Goal: Task Accomplishment & Management: Manage account settings

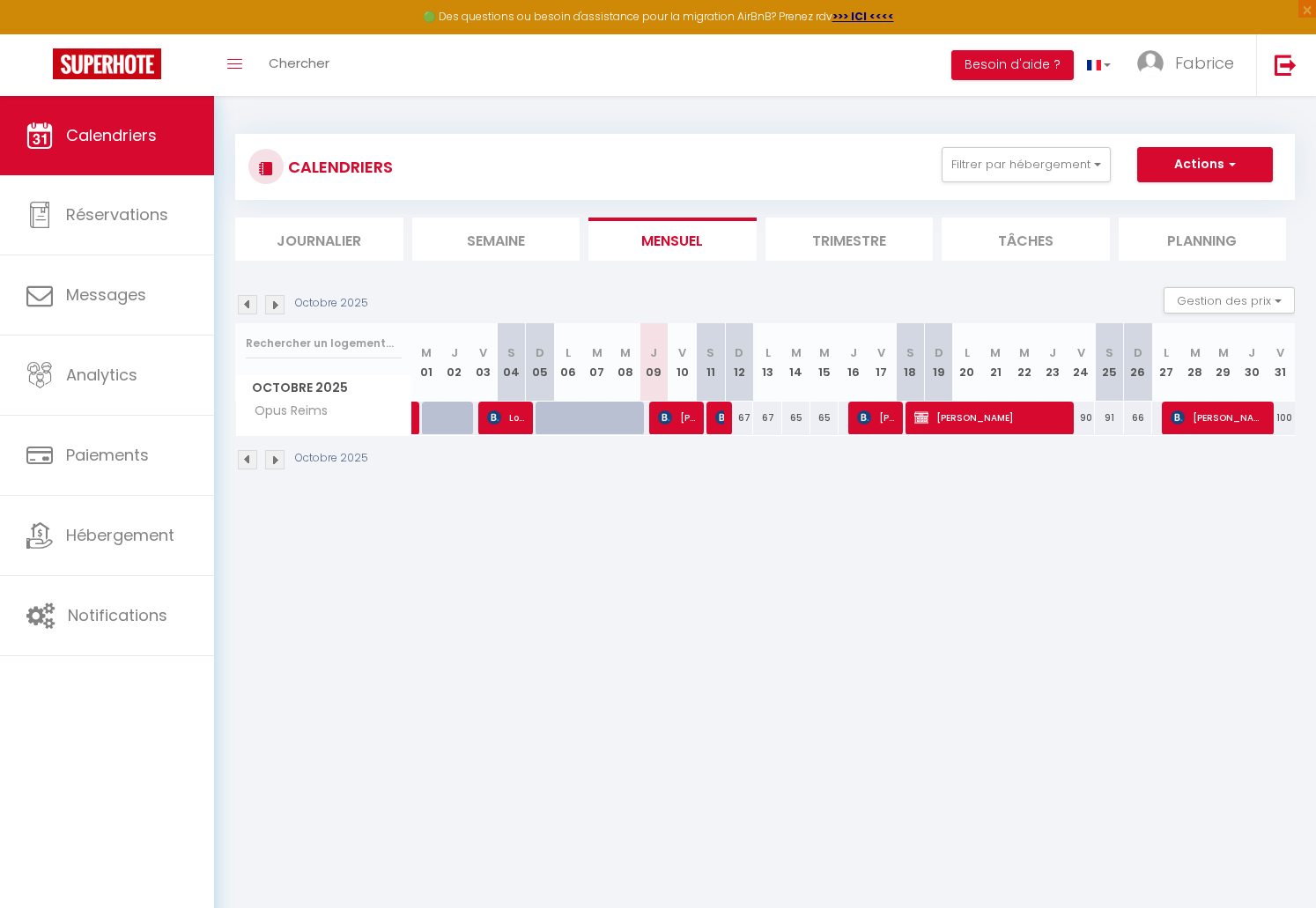
click at [681, 413] on span "[PERSON_NAME]" at bounding box center [677, 417] width 38 height 33
select select "OK"
select select "KO"
select select "1"
select select "0"
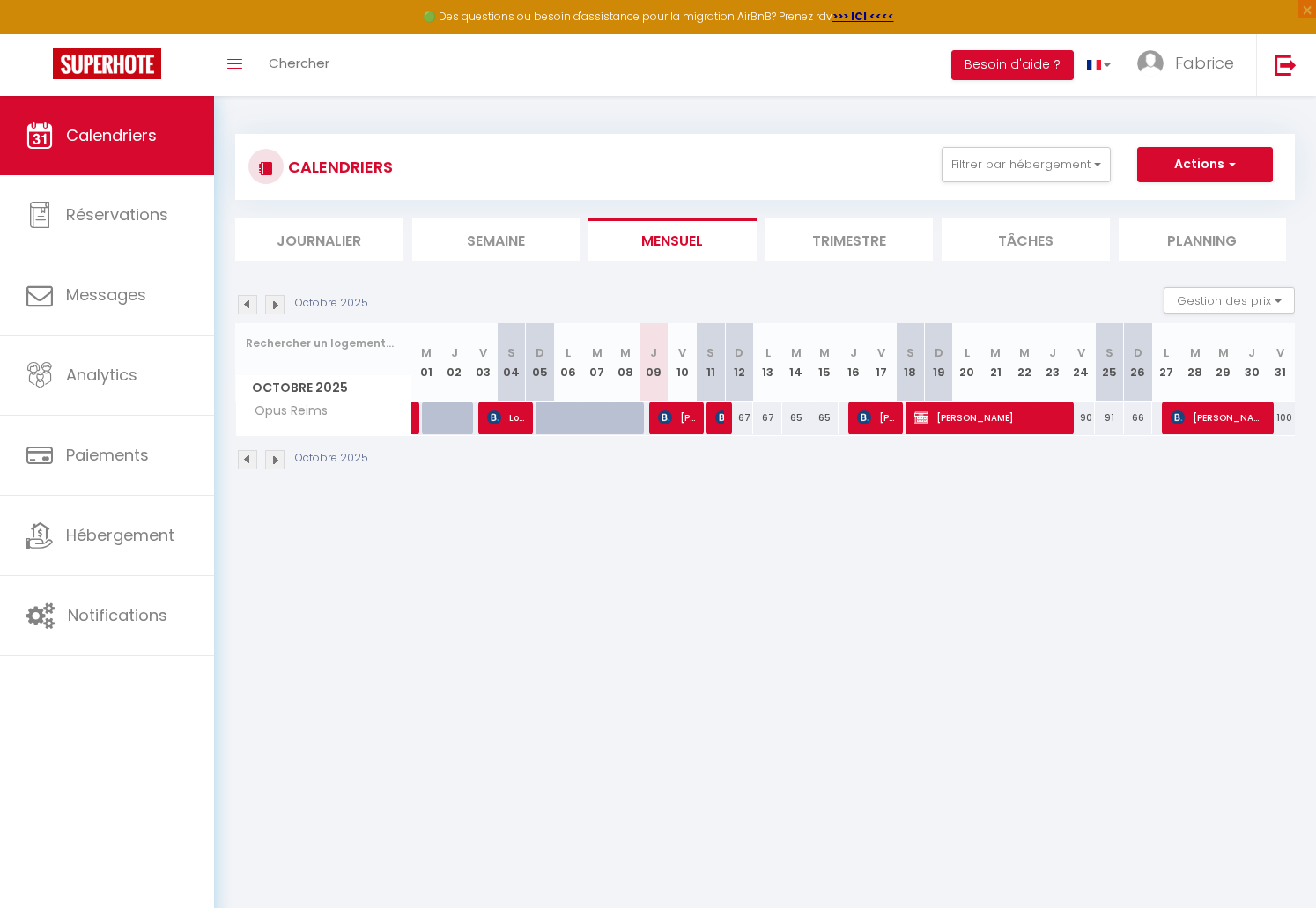
select select "1"
select select
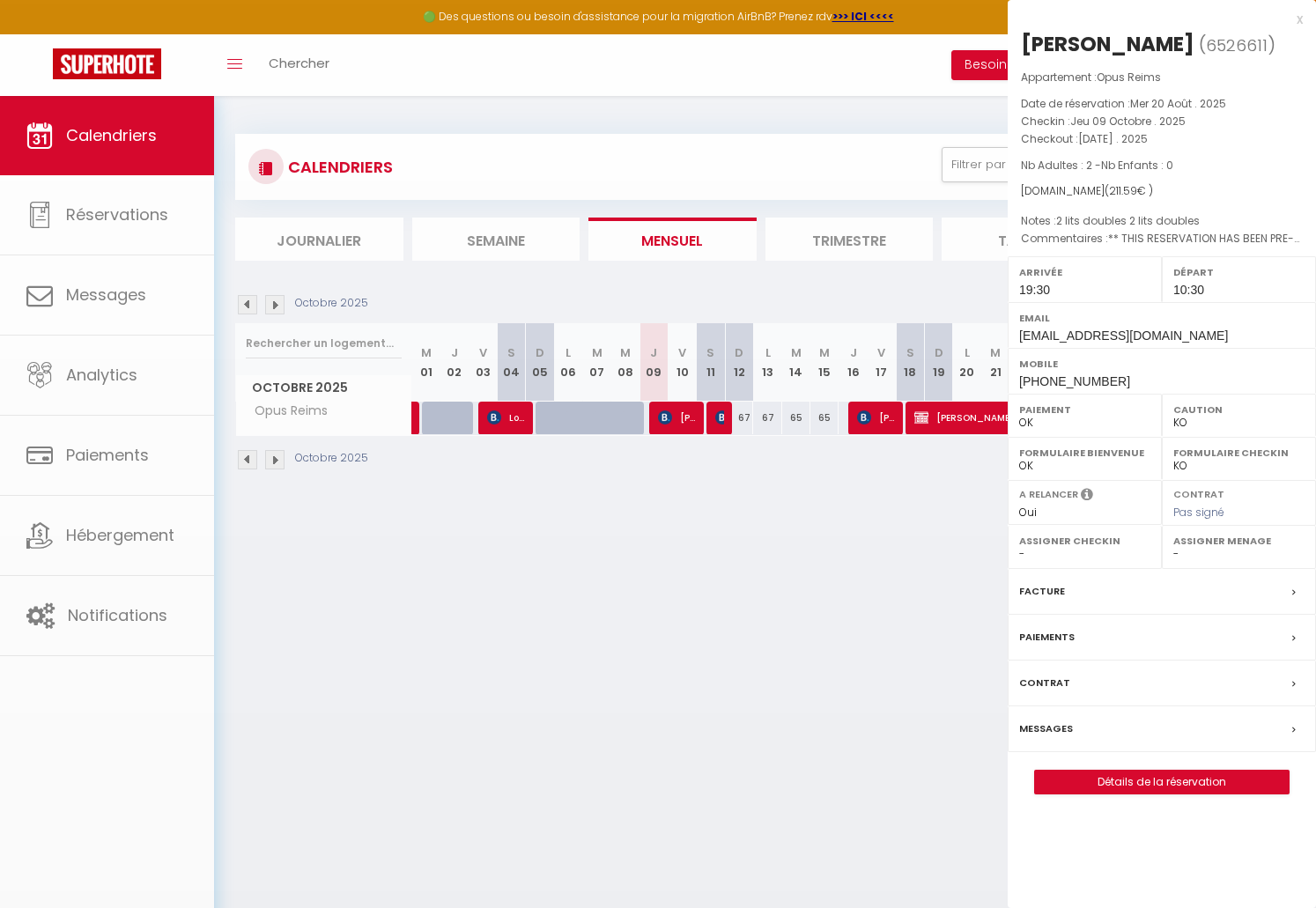
select select "36124"
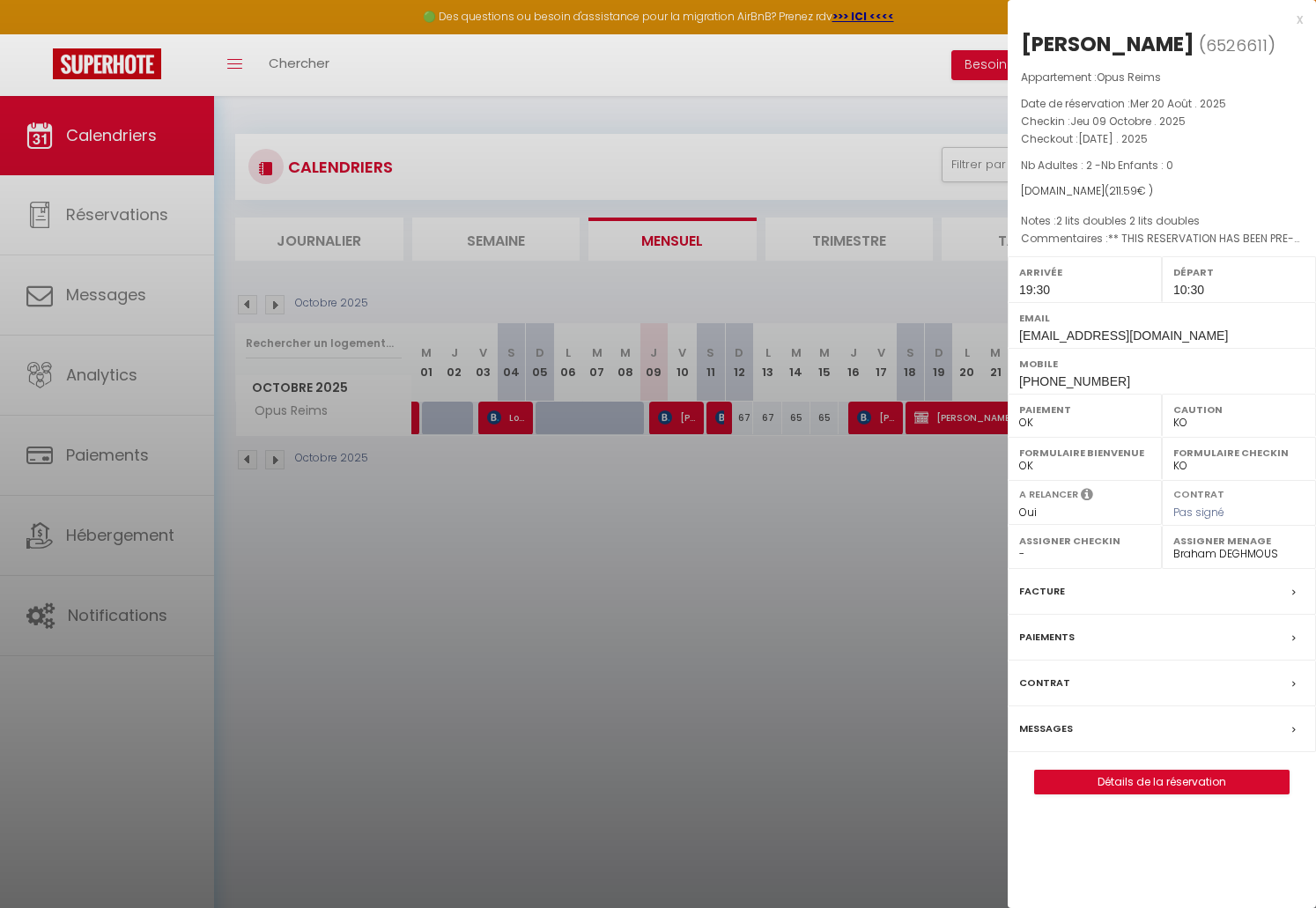
scroll to position [96, 0]
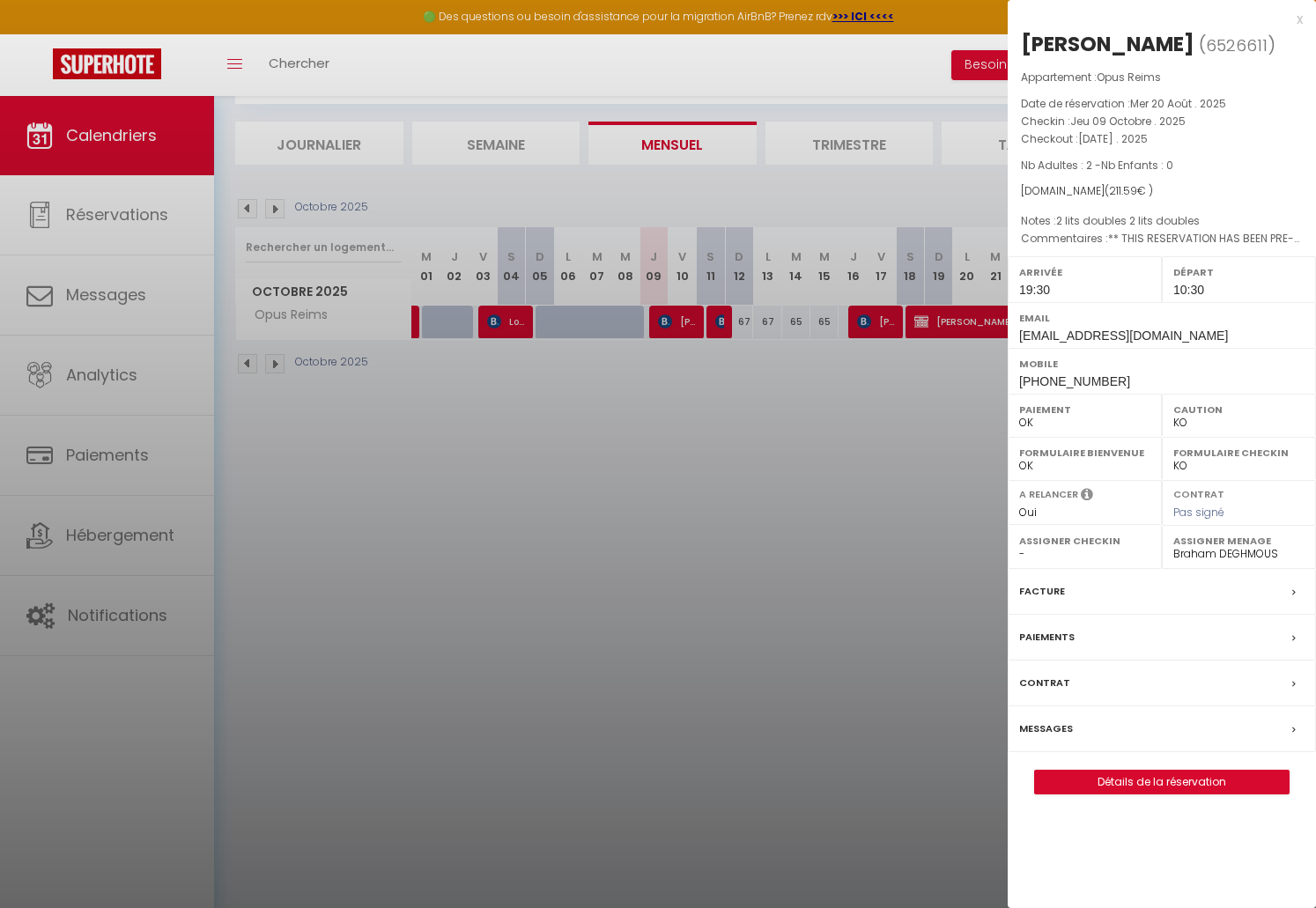
click at [780, 515] on div at bounding box center [658, 454] width 1316 height 908
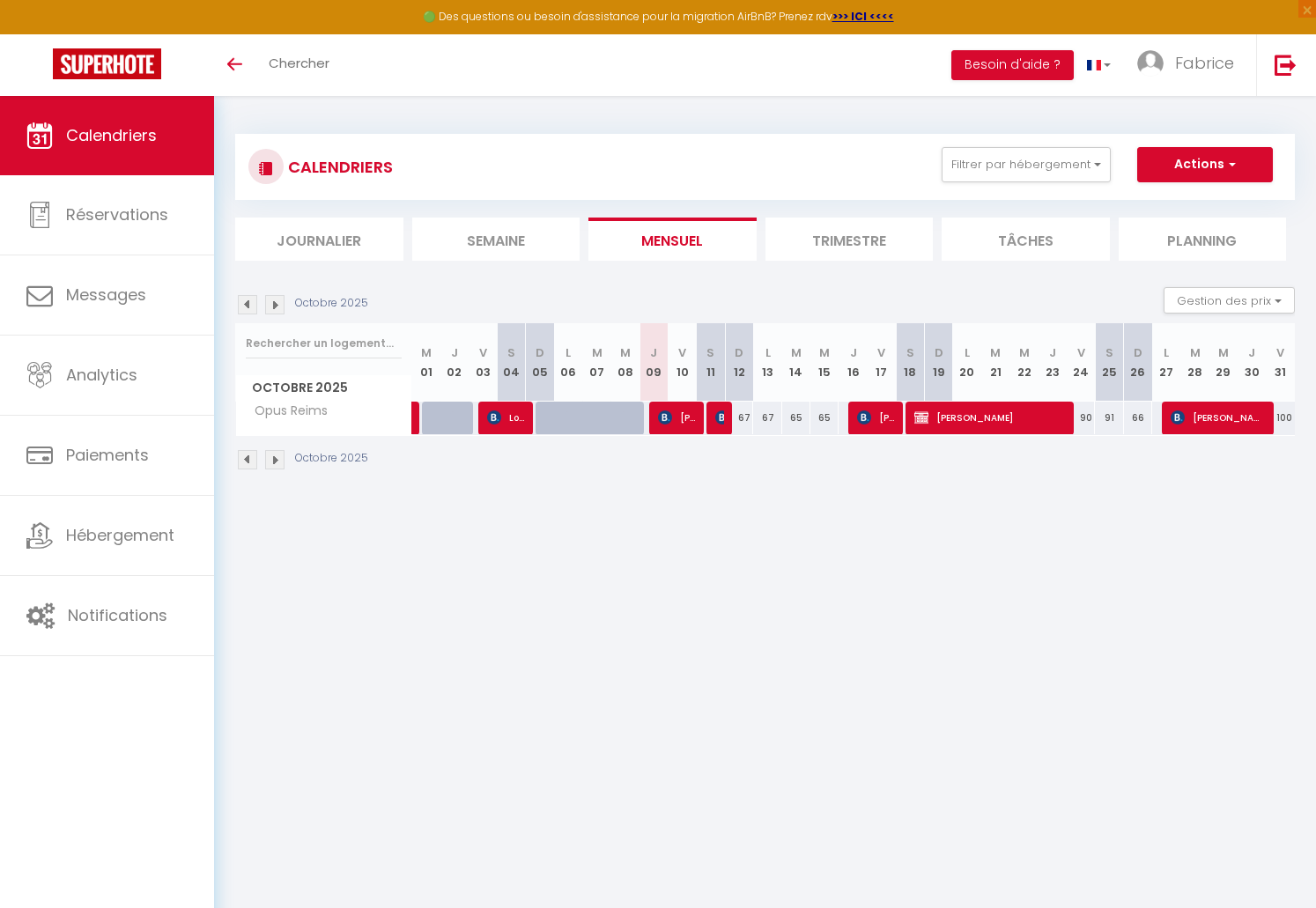
select select
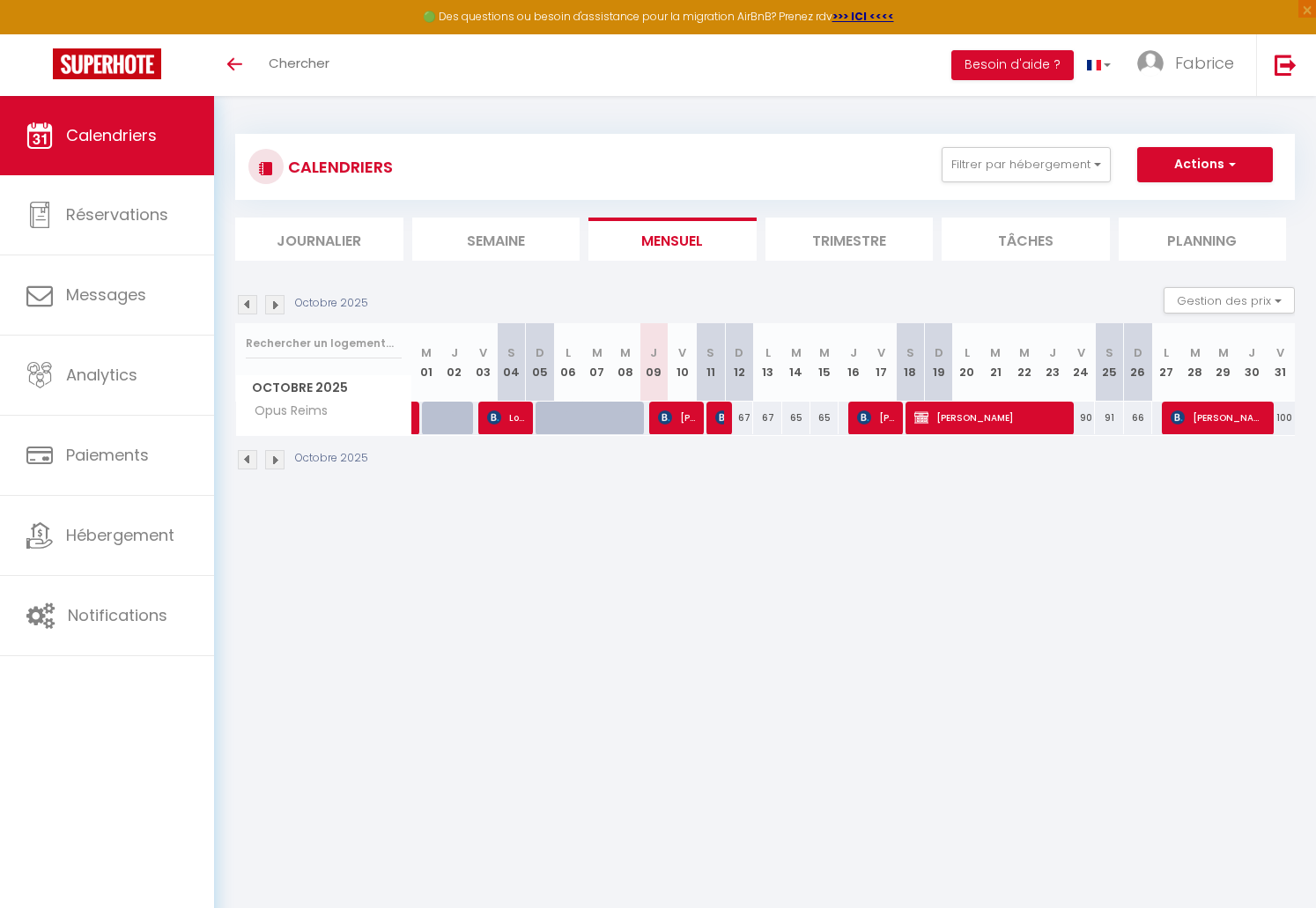
scroll to position [96, 0]
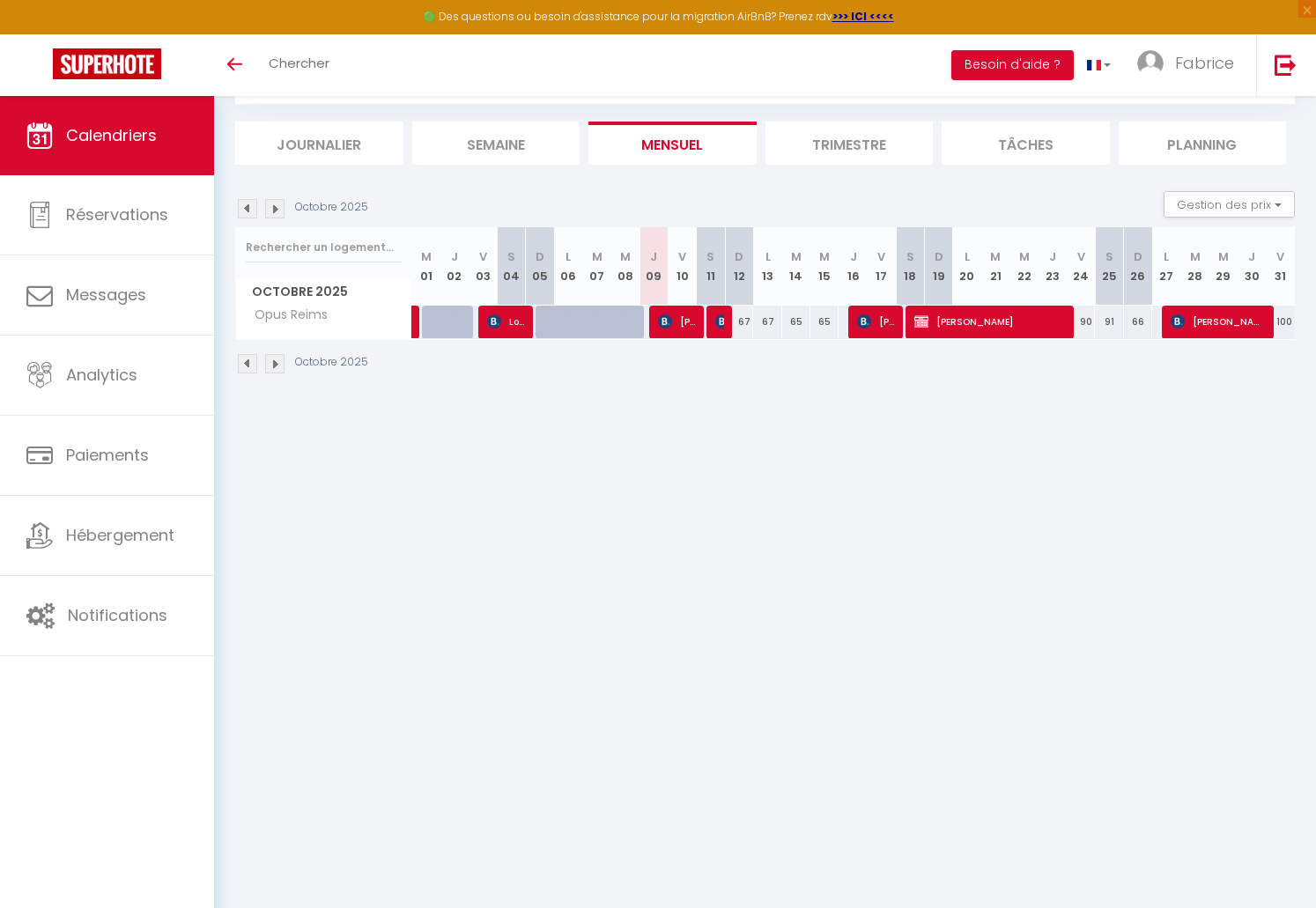
click at [678, 335] on span "[PERSON_NAME]" at bounding box center [677, 321] width 38 height 33
select select "OK"
select select "KO"
select select "1"
select select "0"
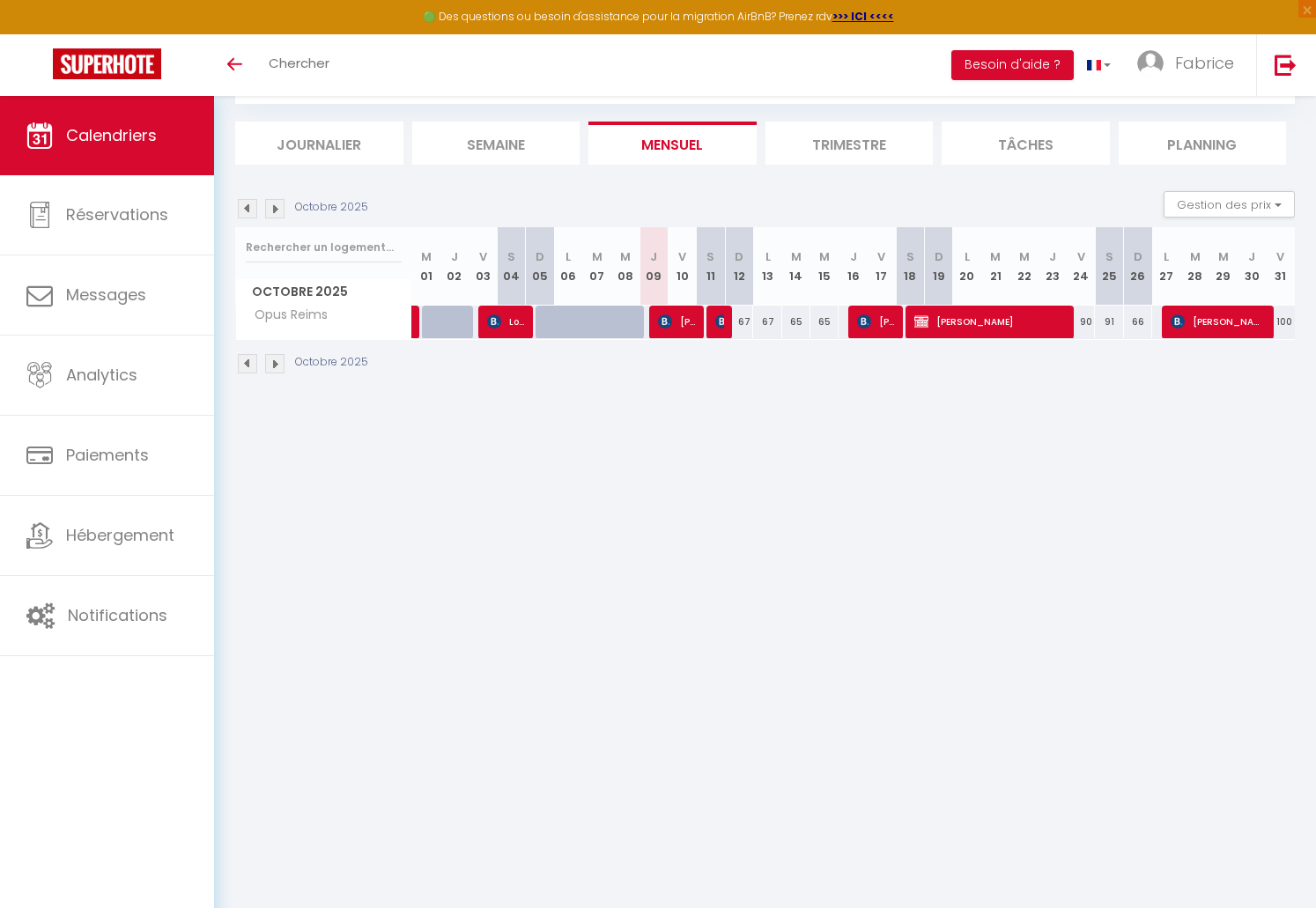
select select "1"
select select
select select "36124"
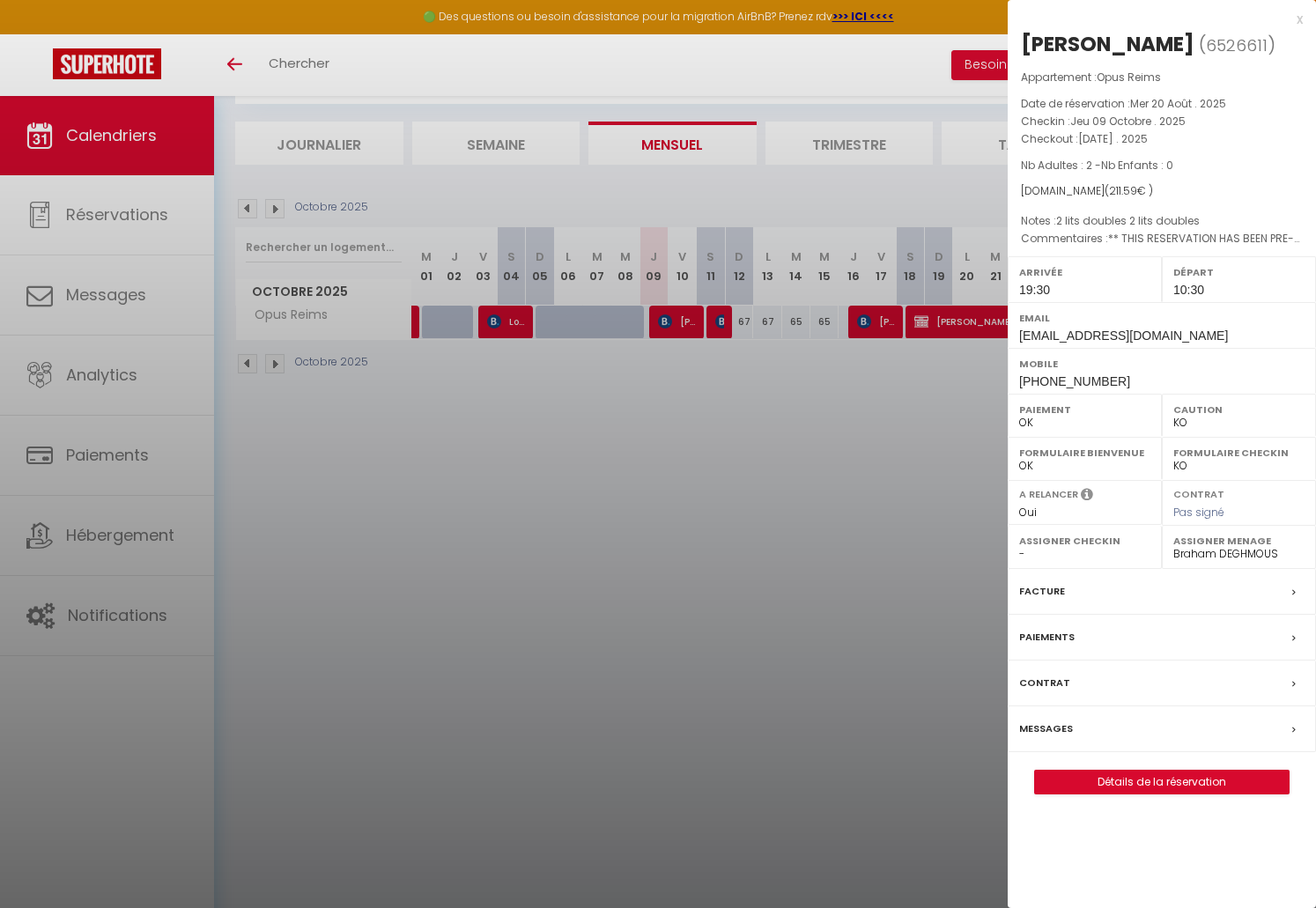
drag, startPoint x: 769, startPoint y: 561, endPoint x: 764, endPoint y: 550, distance: 11.4
click at [768, 560] on div at bounding box center [658, 454] width 1316 height 908
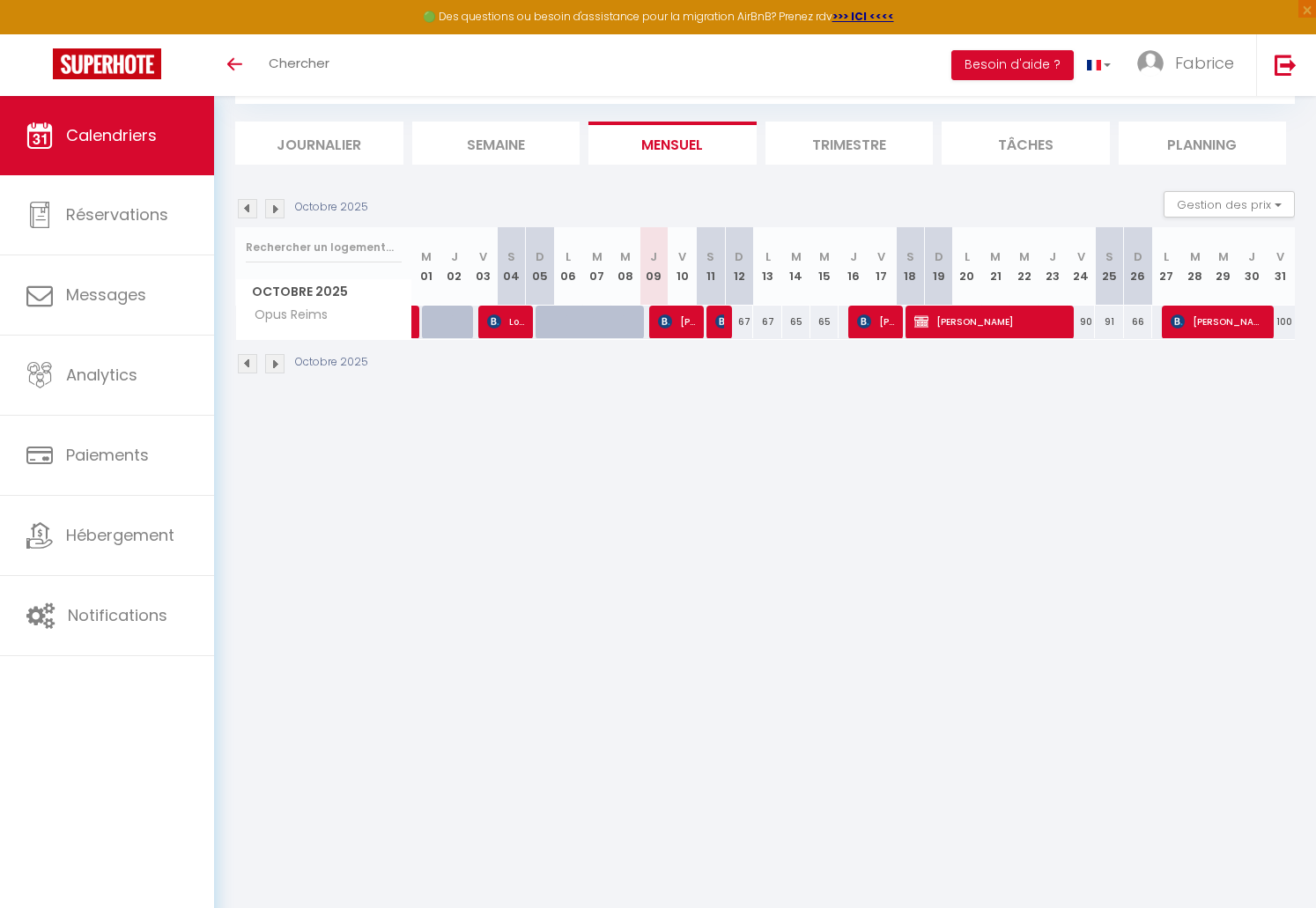
click at [666, 333] on span "[PERSON_NAME]" at bounding box center [677, 321] width 38 height 33
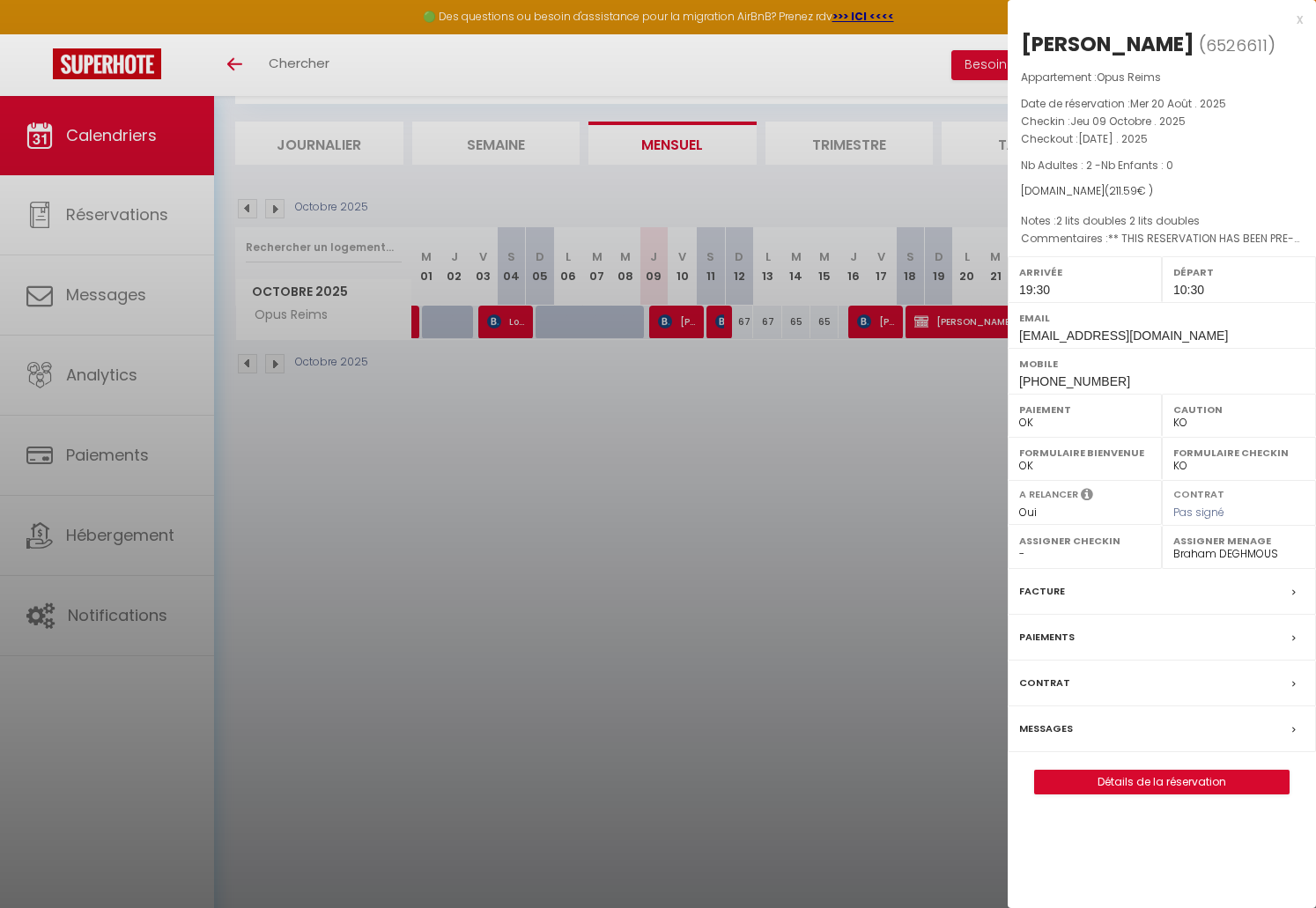
drag, startPoint x: 402, startPoint y: 766, endPoint x: 390, endPoint y: 749, distance: 20.8
click at [402, 765] on div at bounding box center [658, 454] width 1316 height 908
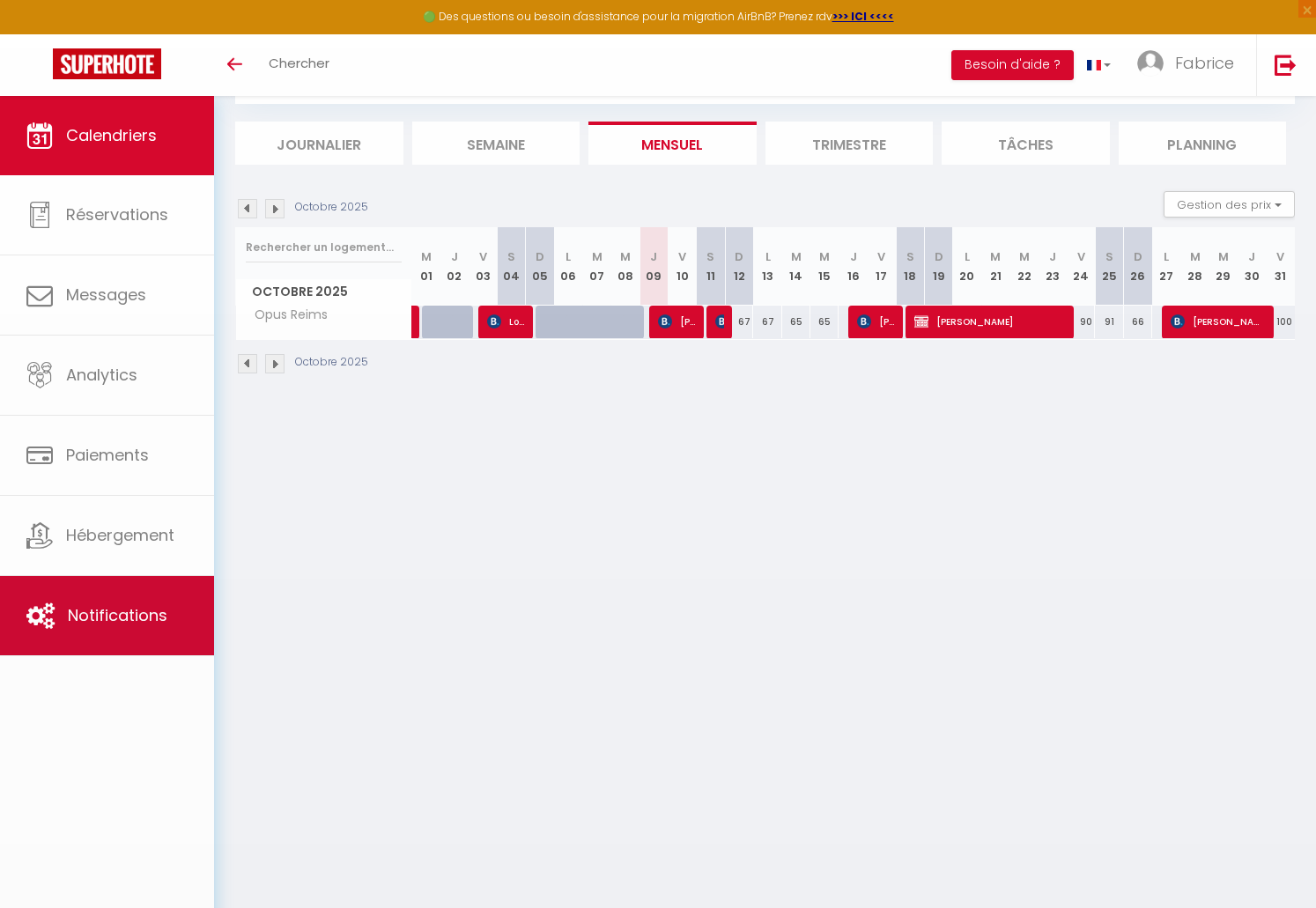
click at [133, 631] on link "Notifications" at bounding box center [107, 615] width 214 height 79
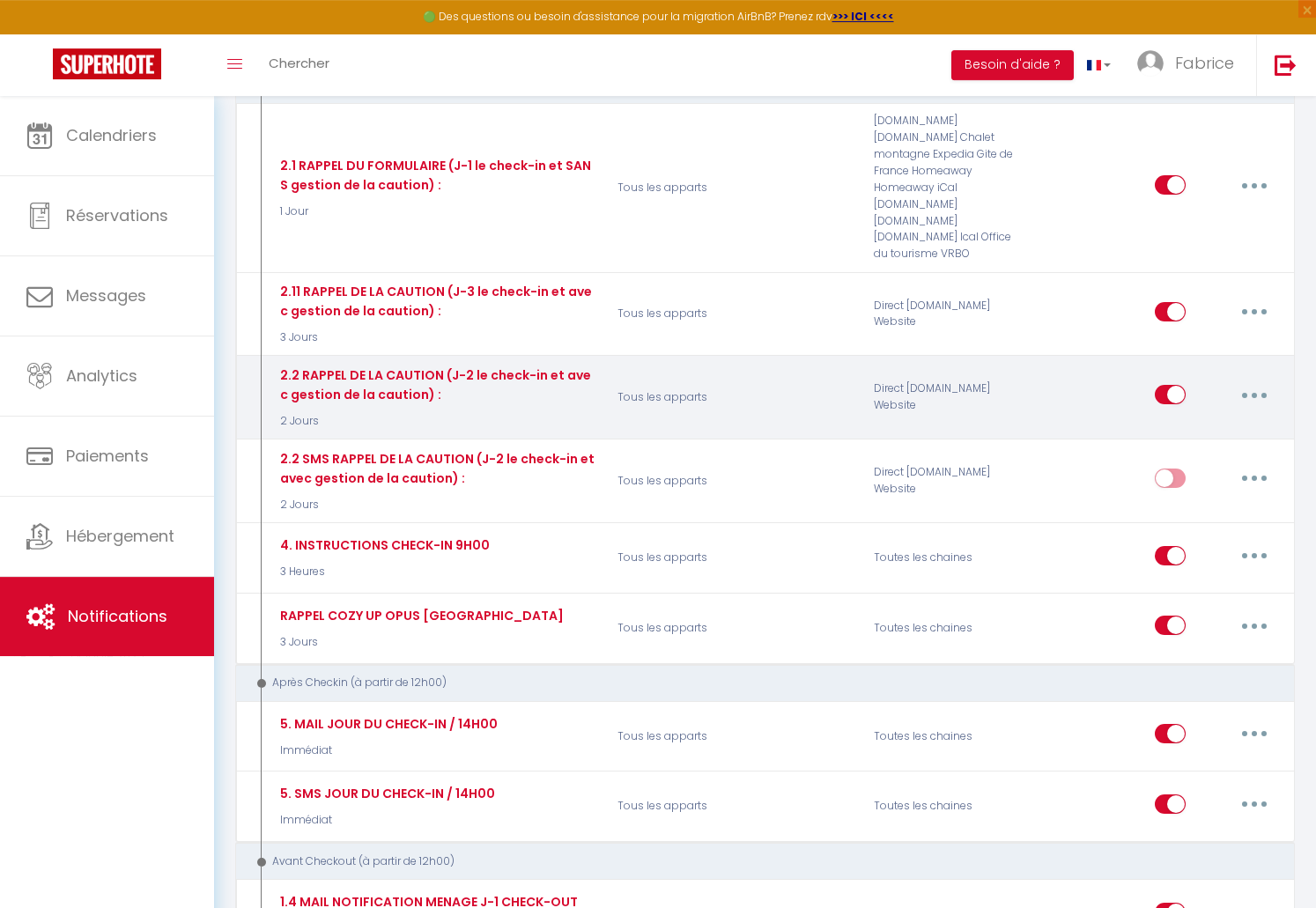
scroll to position [579, 0]
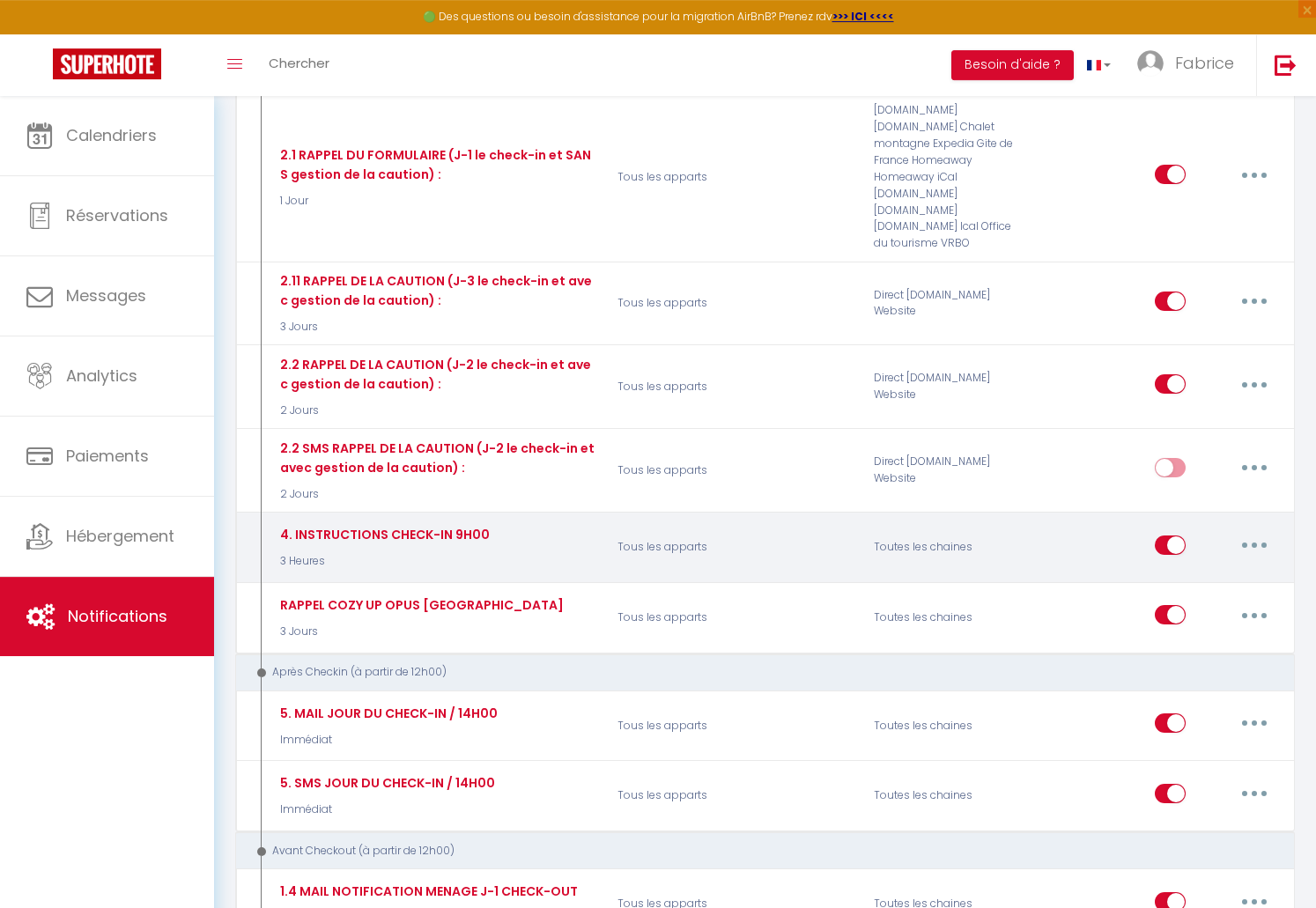
click at [1251, 531] on button "button" at bounding box center [1253, 545] width 49 height 28
click at [1187, 570] on link "Editer" at bounding box center [1208, 585] width 130 height 30
type input "4. INSTRUCTIONS CHECK-IN 9H00"
select select "3 Heures"
select select "if_booking_is_paid"
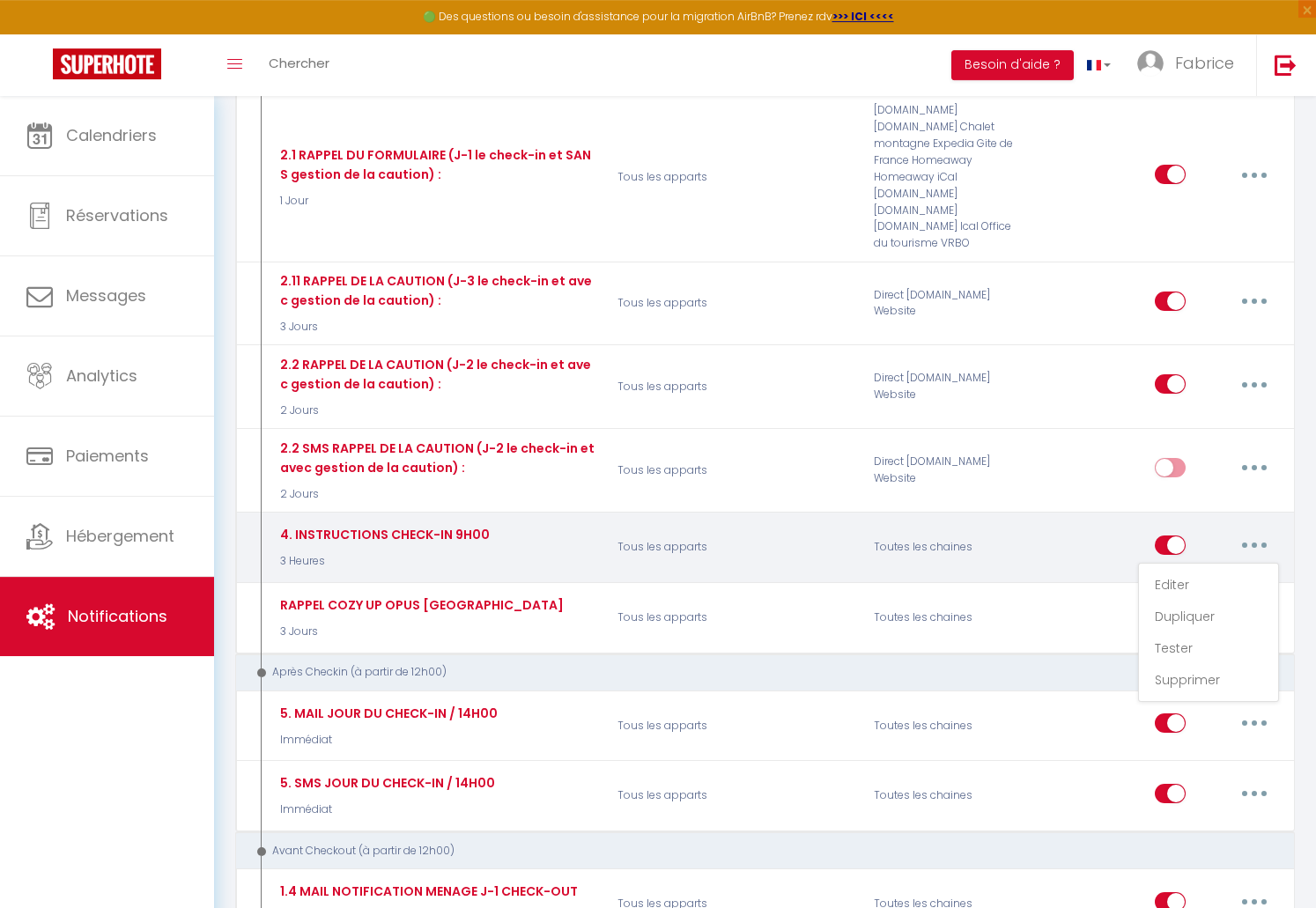
checkbox input "true"
checkbox input "false"
radio input "true"
type input "INSTRUCTIONS CHECK-IN - [RENTAL:NAME]"
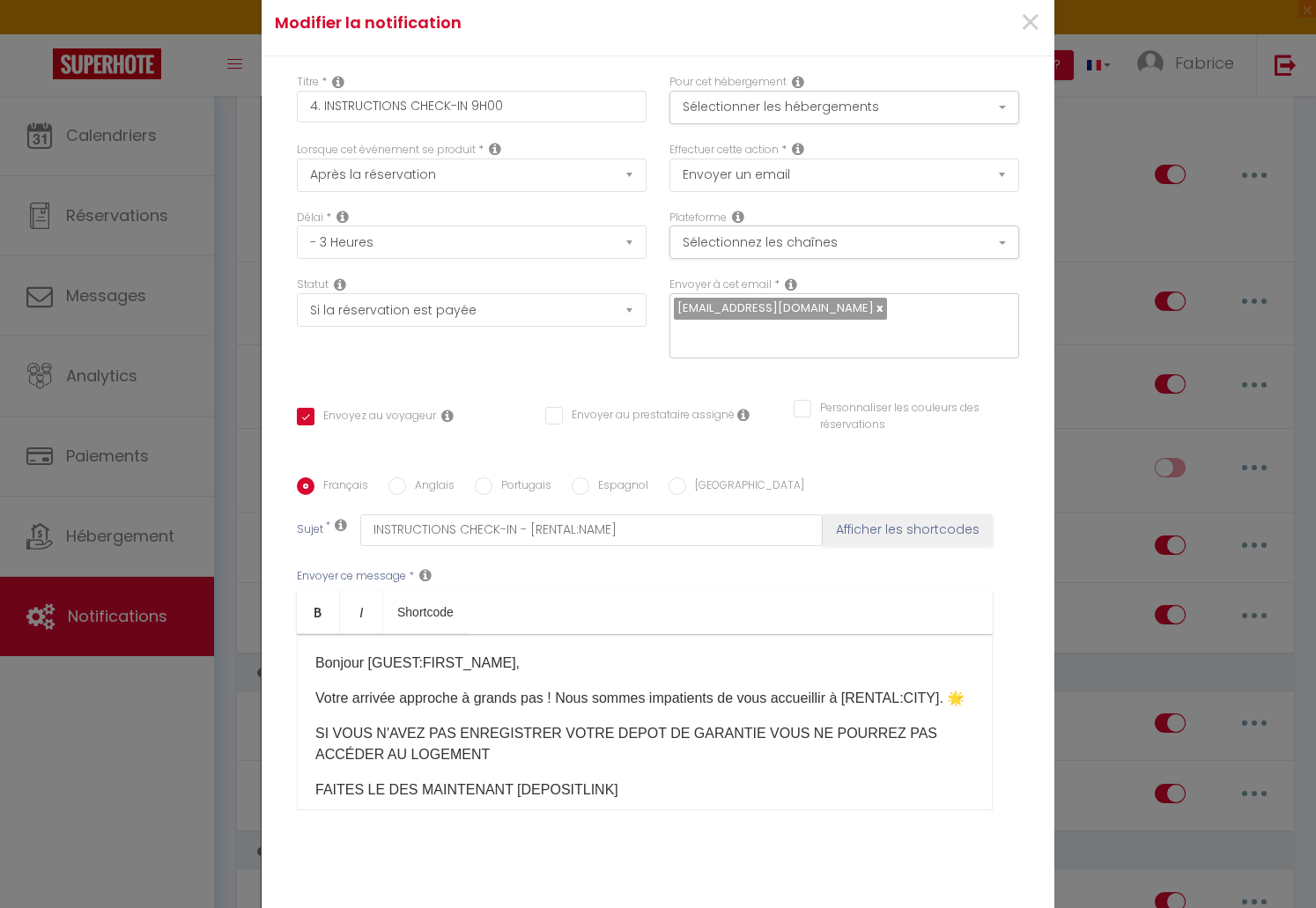
click at [1275, 609] on div "Modifier la notification × Titre * 4. INSTRUCTIONS CHECK-IN 9H00 Pour cet héber…" at bounding box center [658, 454] width 1316 height 908
click at [1040, 25] on span "×" at bounding box center [1030, 22] width 22 height 53
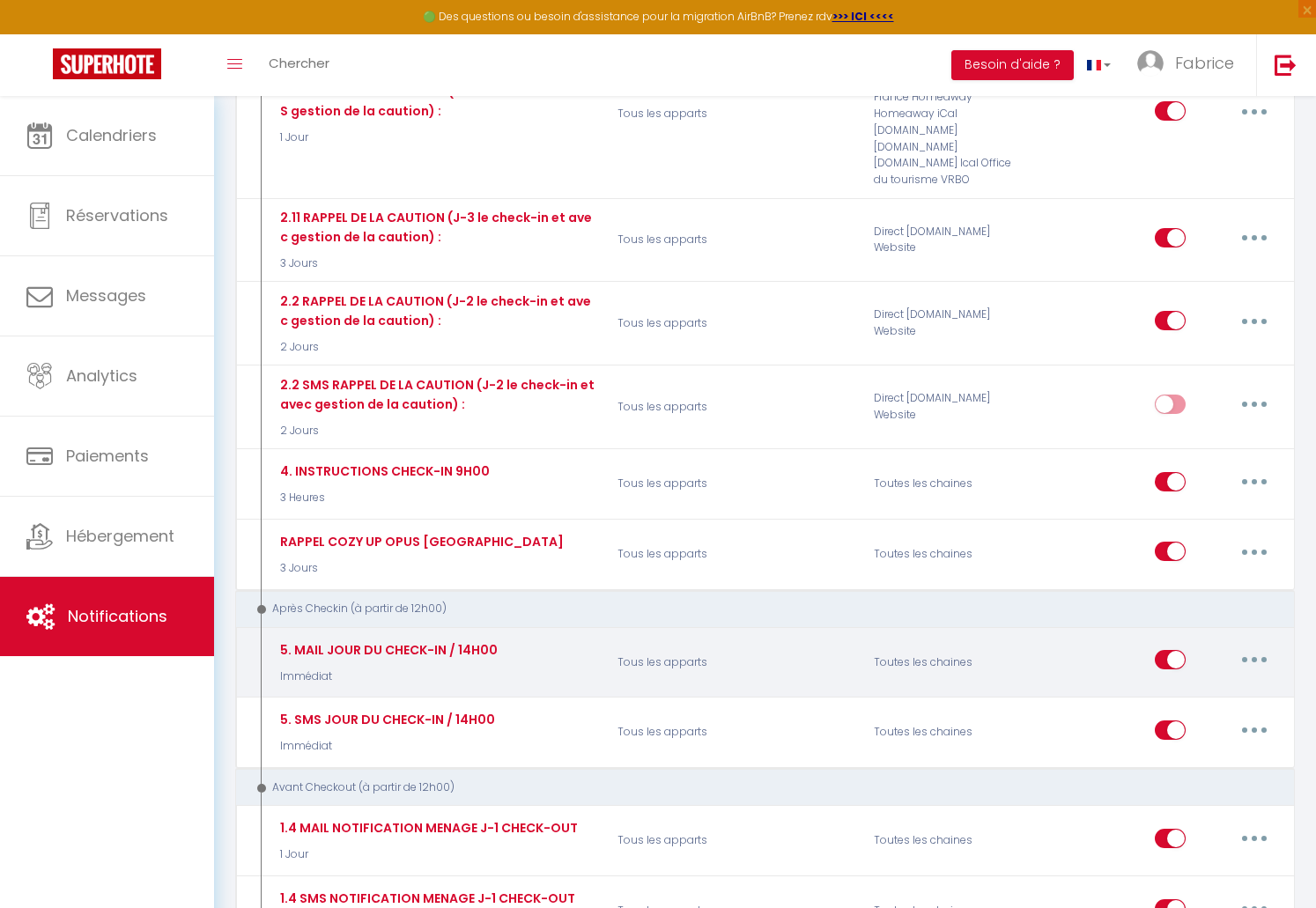
scroll to position [644, 0]
click at [1251, 645] on button "button" at bounding box center [1253, 659] width 49 height 28
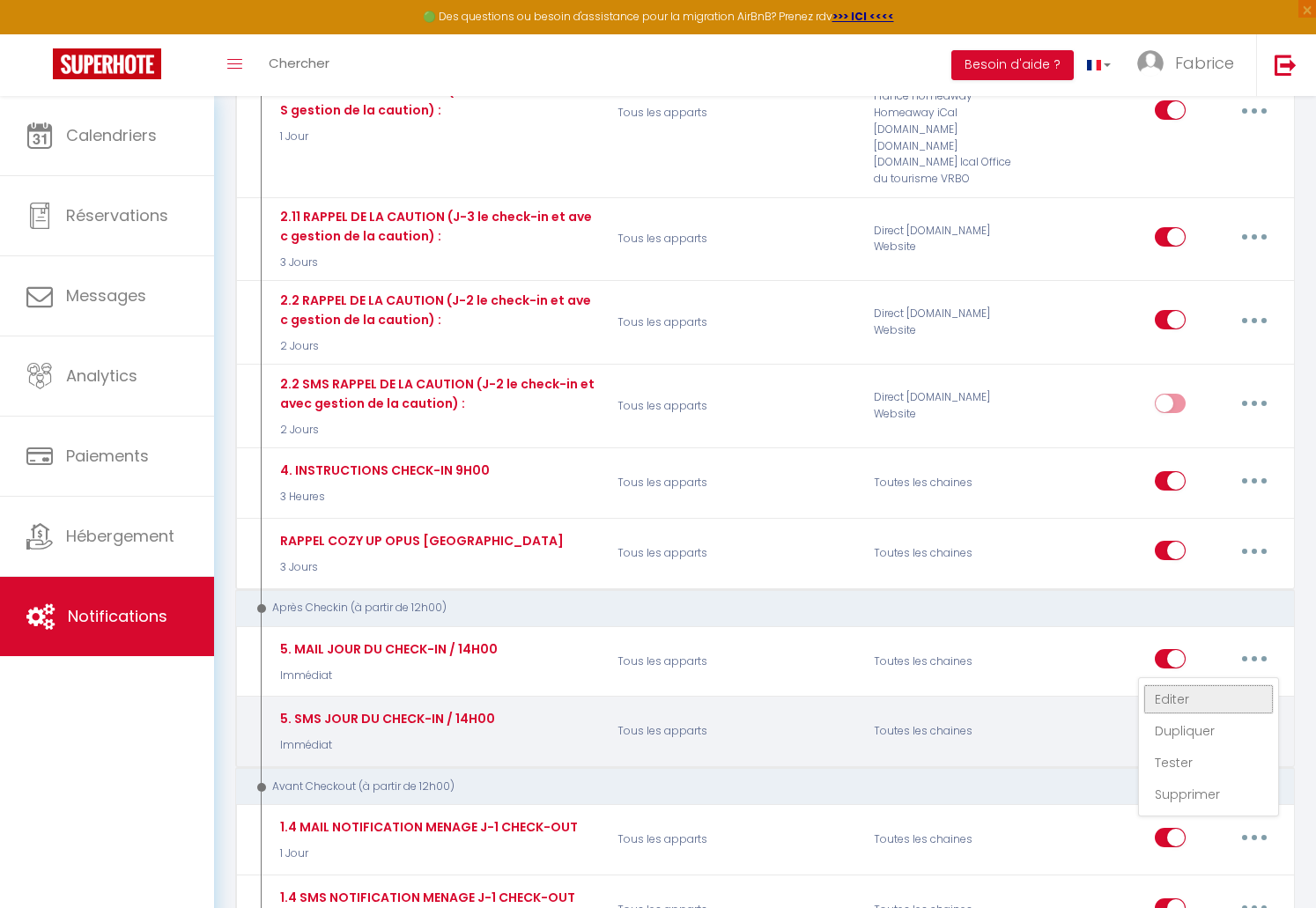
click at [1178, 684] on link "Editer" at bounding box center [1208, 699] width 130 height 30
type input "5. MAIL JOUR DU CHECK-IN / 14H00"
select select "3"
select select "Immédiat"
select select
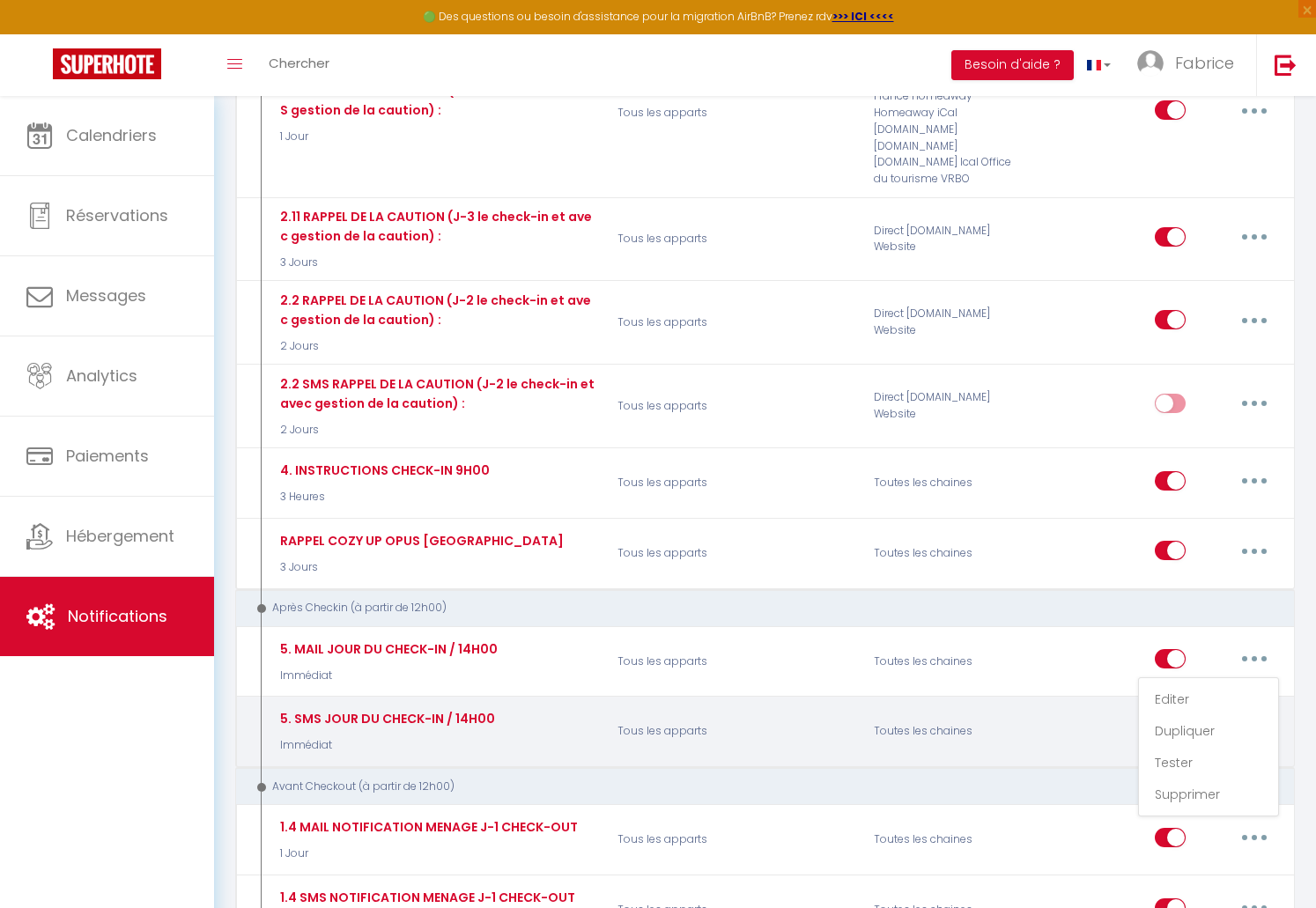
checkbox input "true"
checkbox input "false"
type input "CODES CHECK-IN - [RENTAL:NAME]"
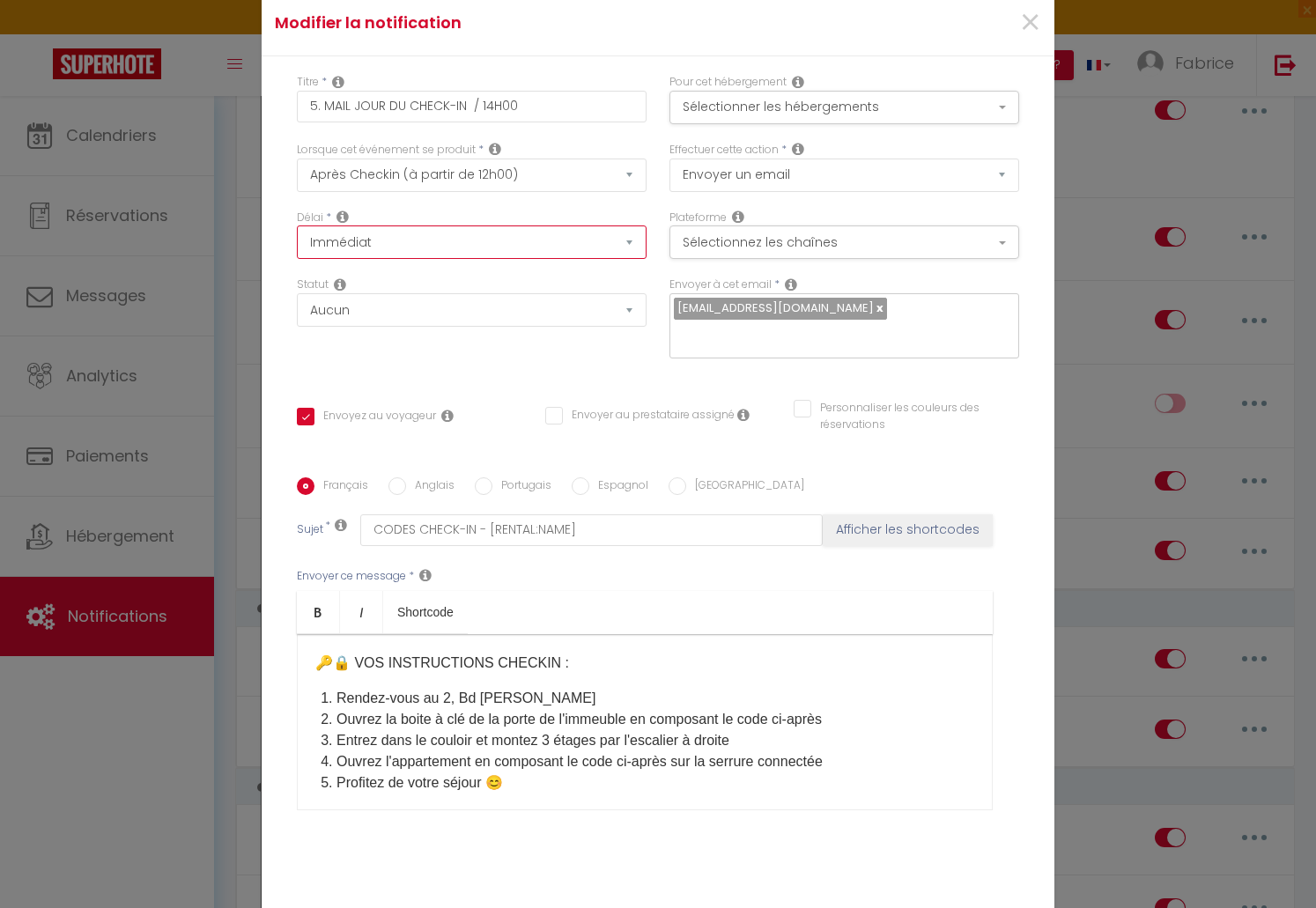
click at [297, 225] on select "Immédiat + 10 Minutes + 1 Heure + 2 Heures + 3 Heures + 4 Heures + 5 Heures + 6…" at bounding box center [472, 241] width 350 height 33
select select "2 Heures"
click option "+ 2 Heures" at bounding box center [0, 0] width 0 height 0
checkbox input "true"
checkbox input "false"
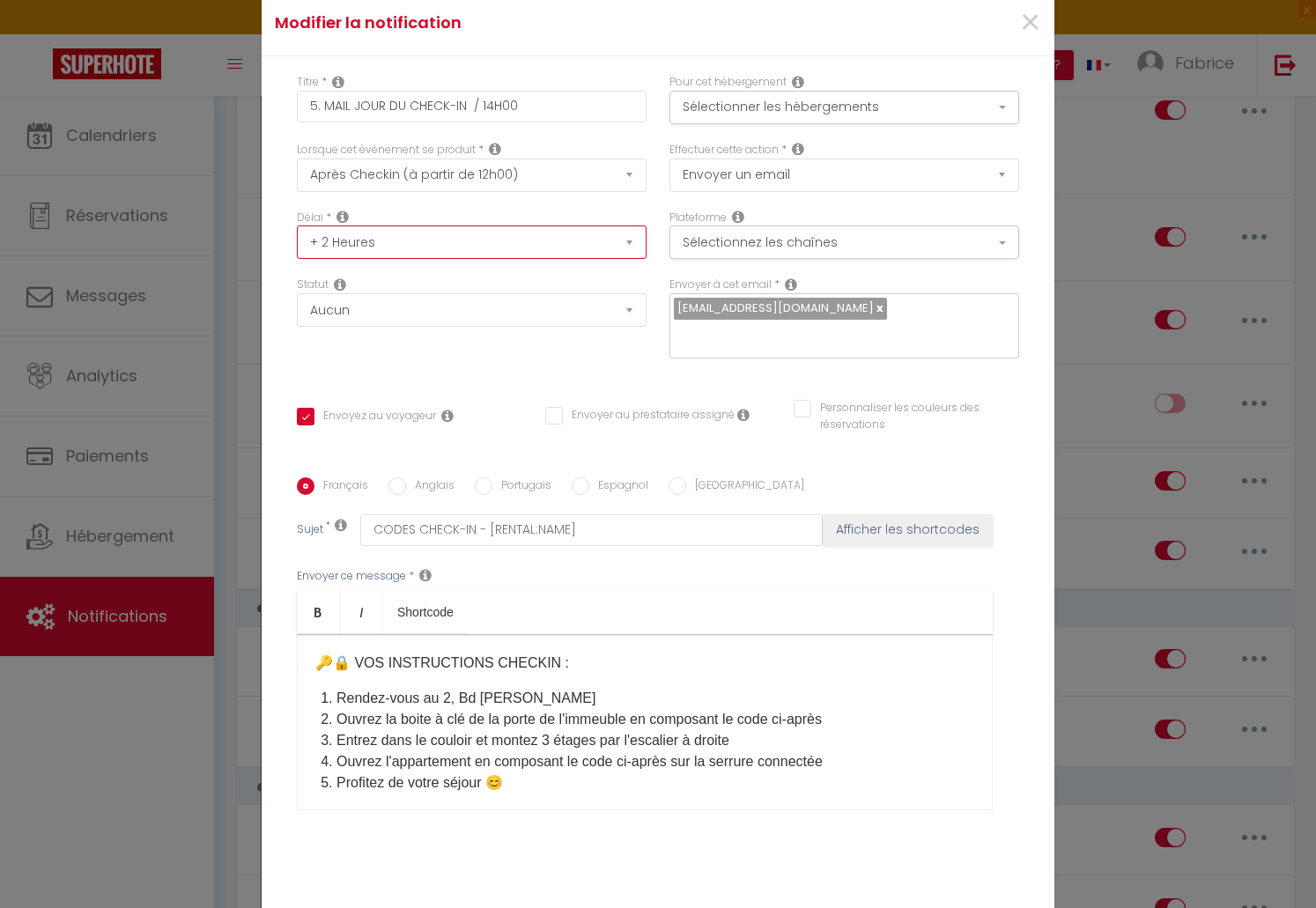
checkbox input "false"
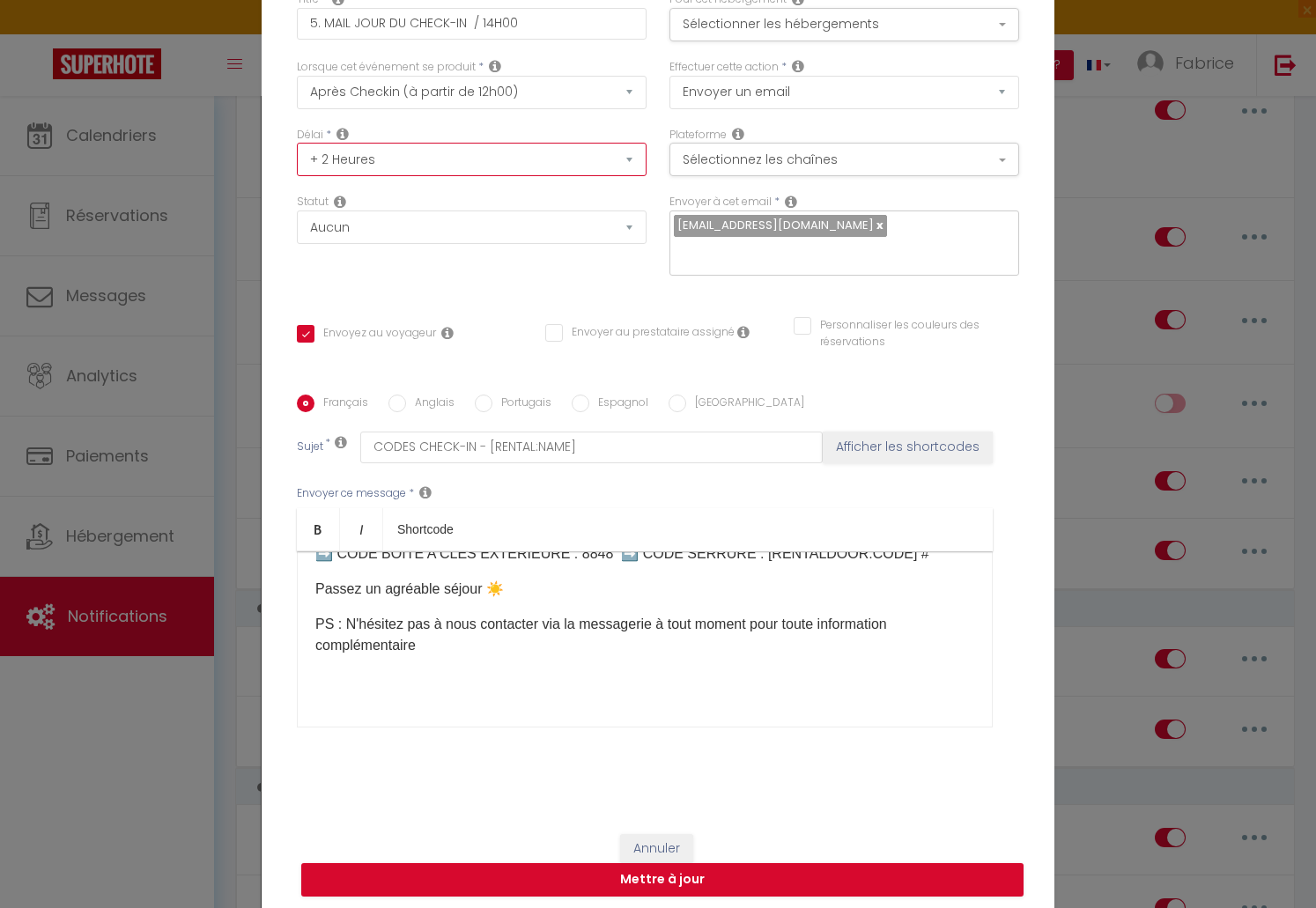
scroll to position [91, 0]
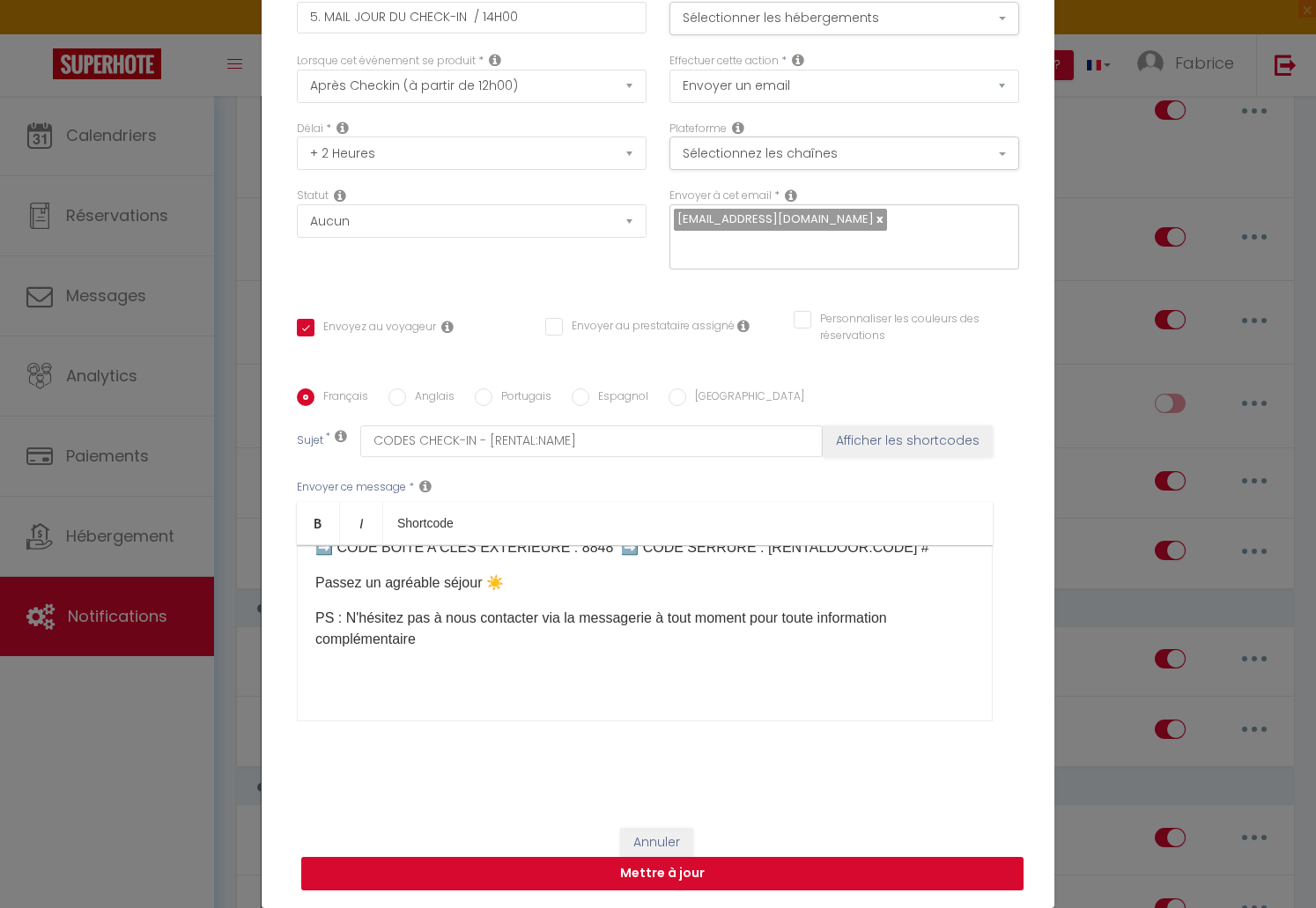
click at [685, 878] on button "Mettre à jour" at bounding box center [662, 873] width 722 height 33
checkbox input "true"
checkbox input "false"
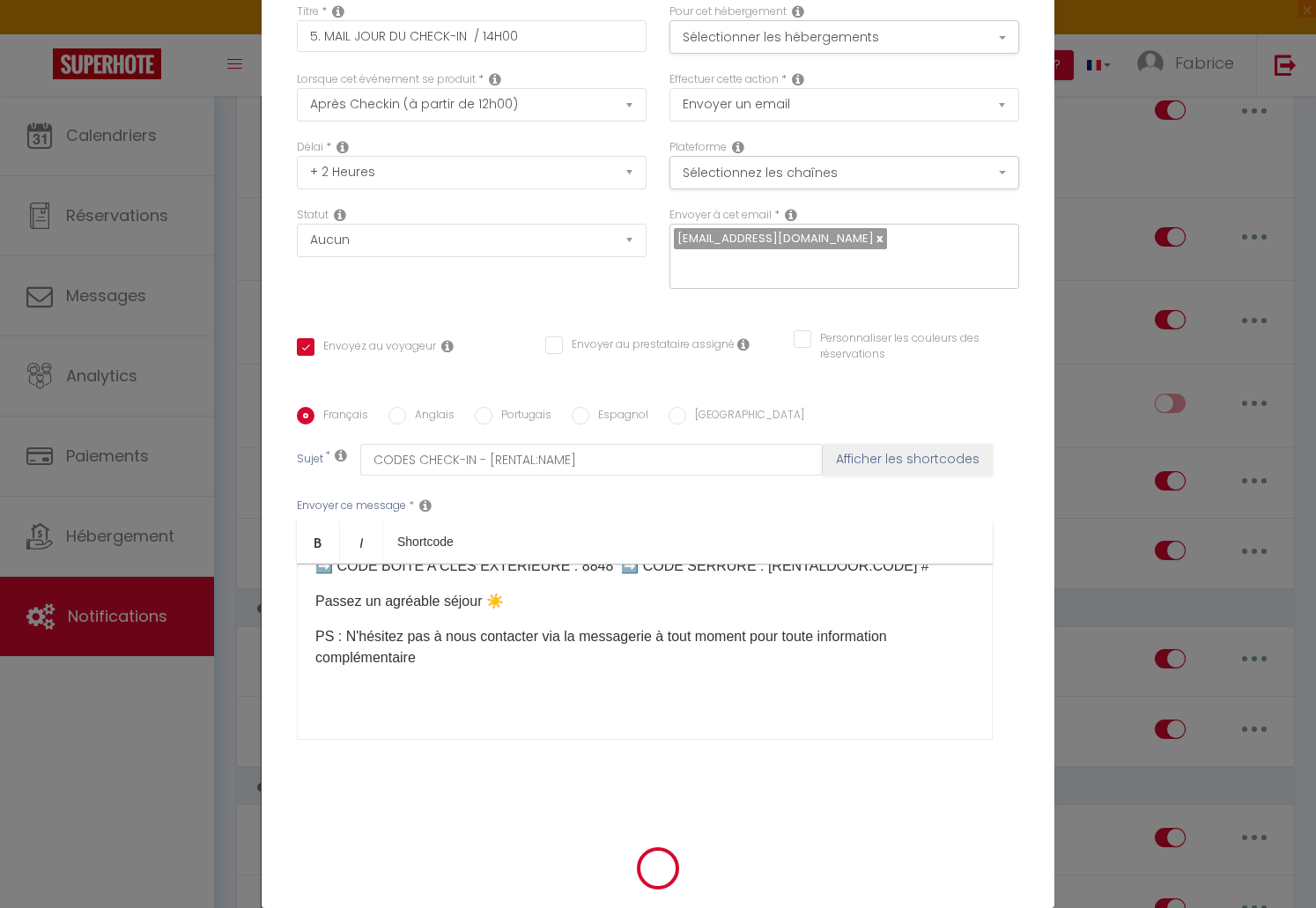
scroll to position [82, 0]
select select "1"
select select
checkbox input "false"
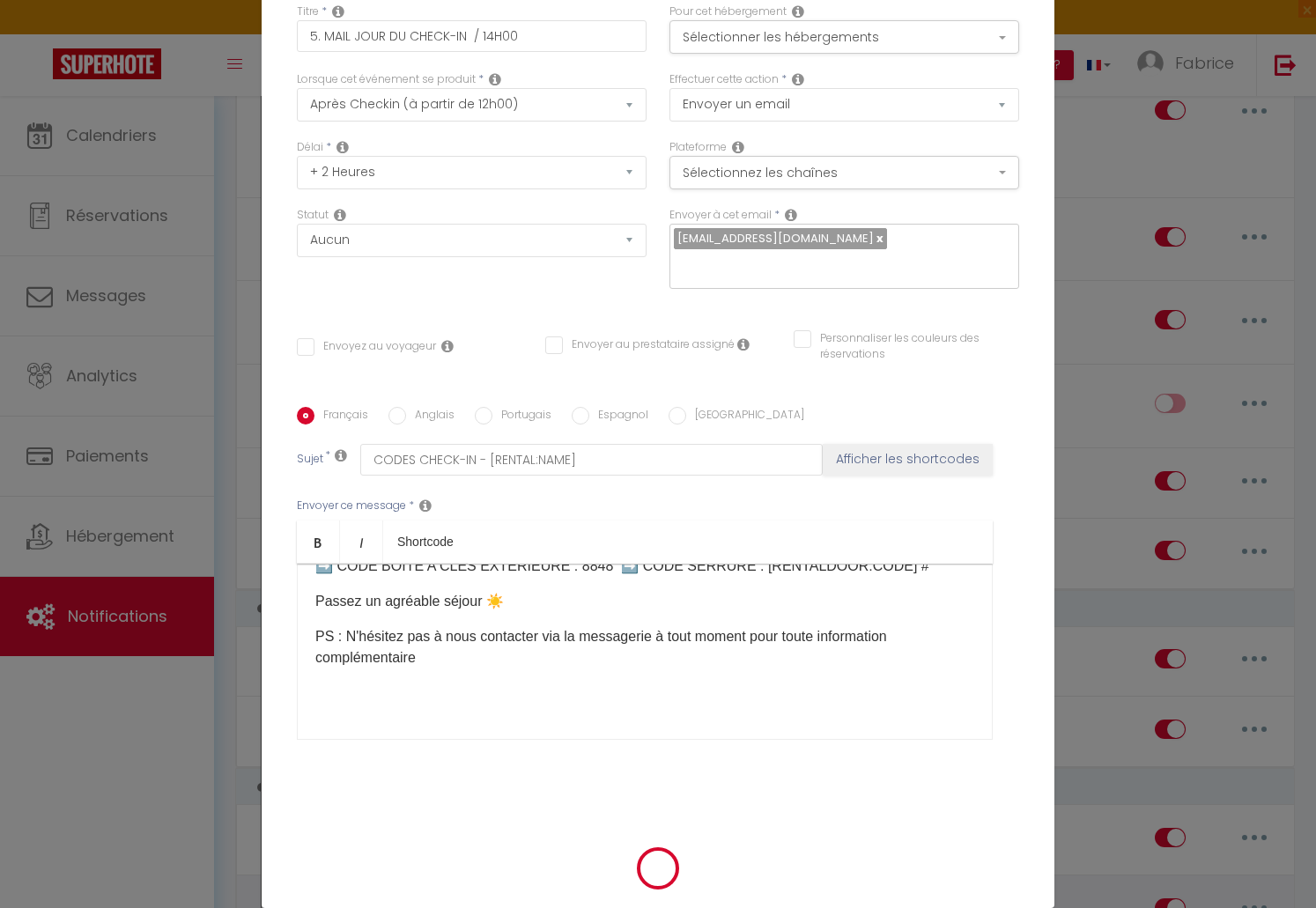
checkbox input "false"
radio input "false"
select select
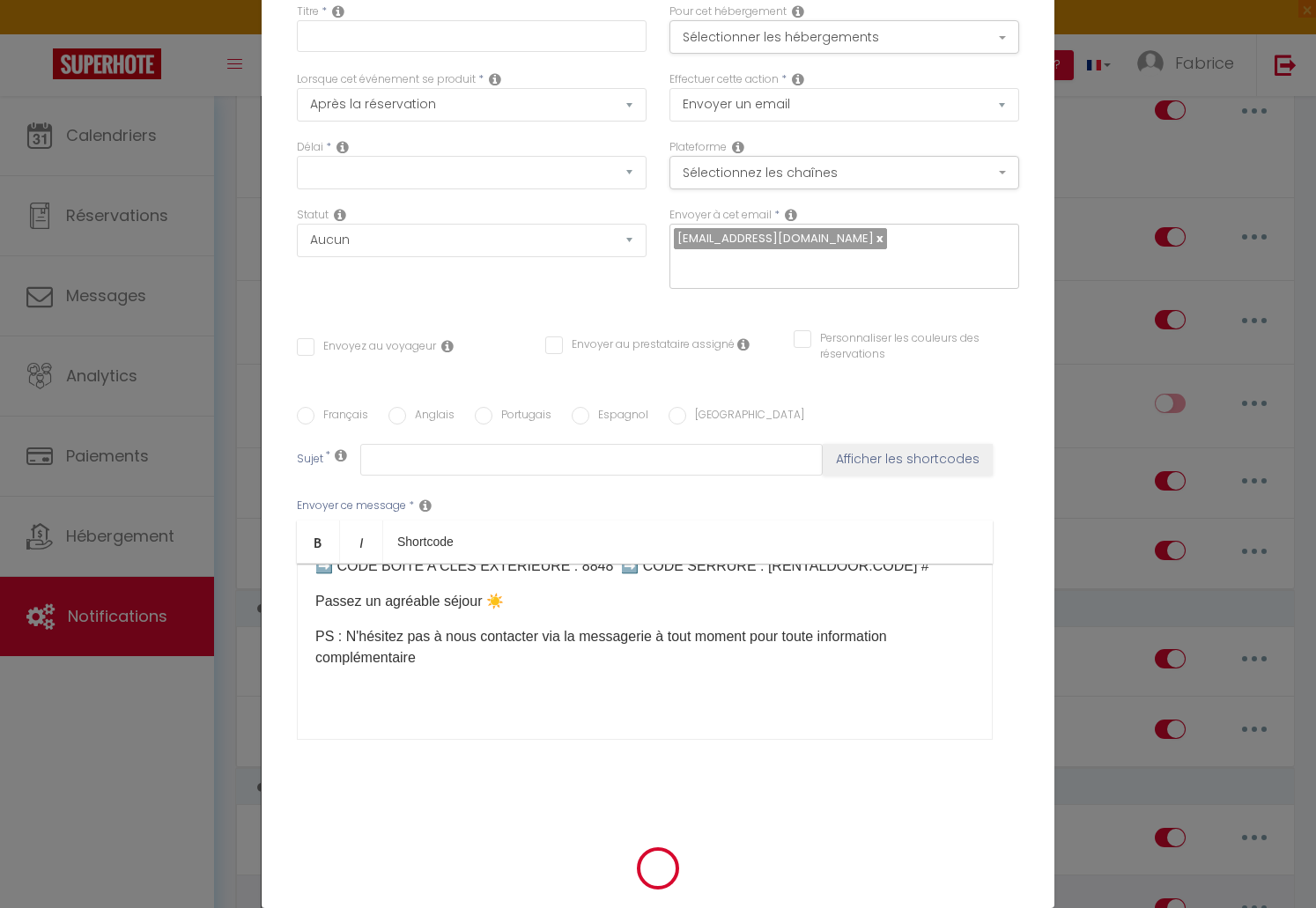
checkbox input "false"
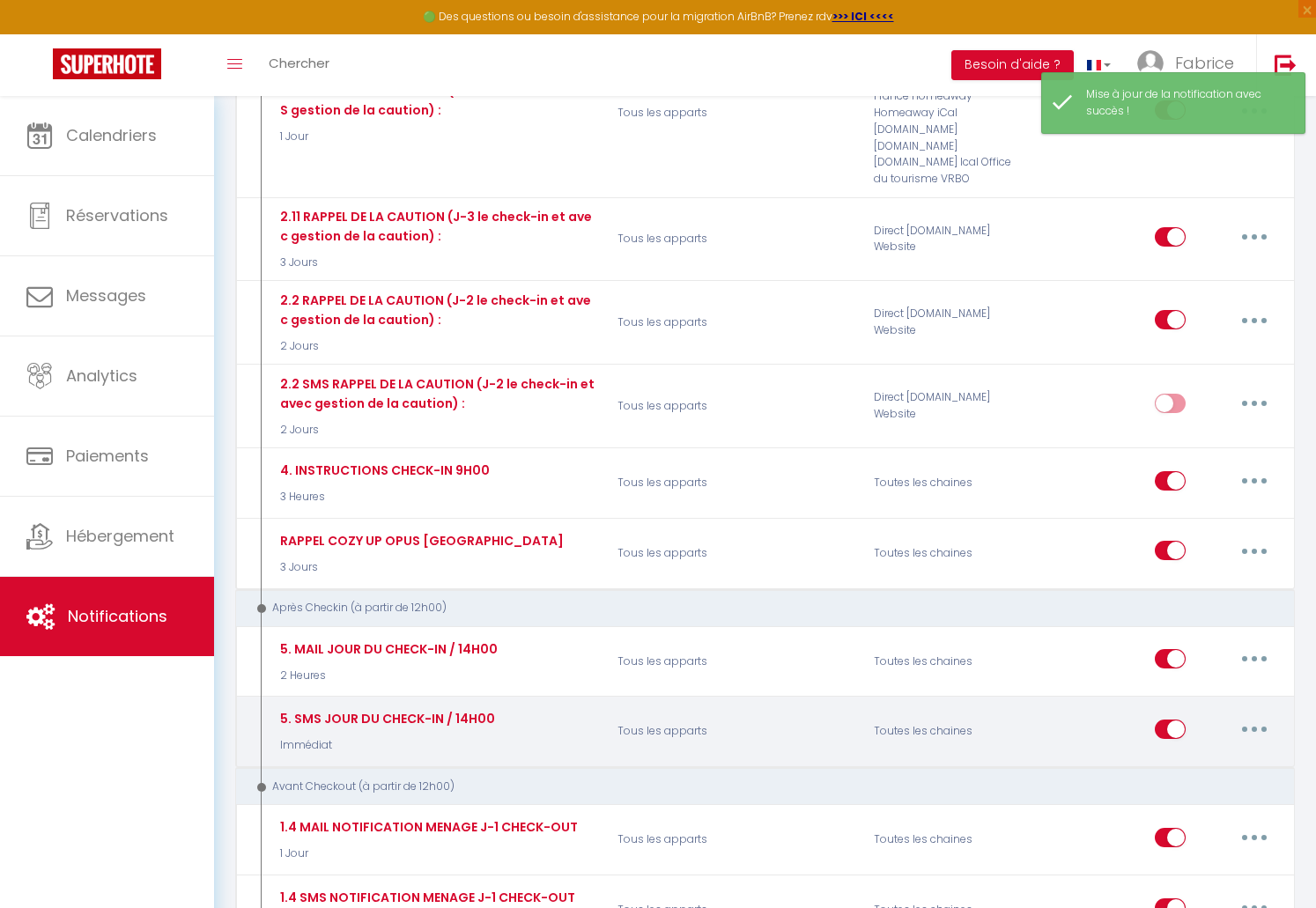
click at [1255, 715] on button "button" at bounding box center [1253, 729] width 49 height 28
click at [1176, 754] on link "Editer" at bounding box center [1208, 769] width 130 height 30
type input "5. SMS JOUR DU CHECK-IN / 14H00"
select select "3"
select select "sms"
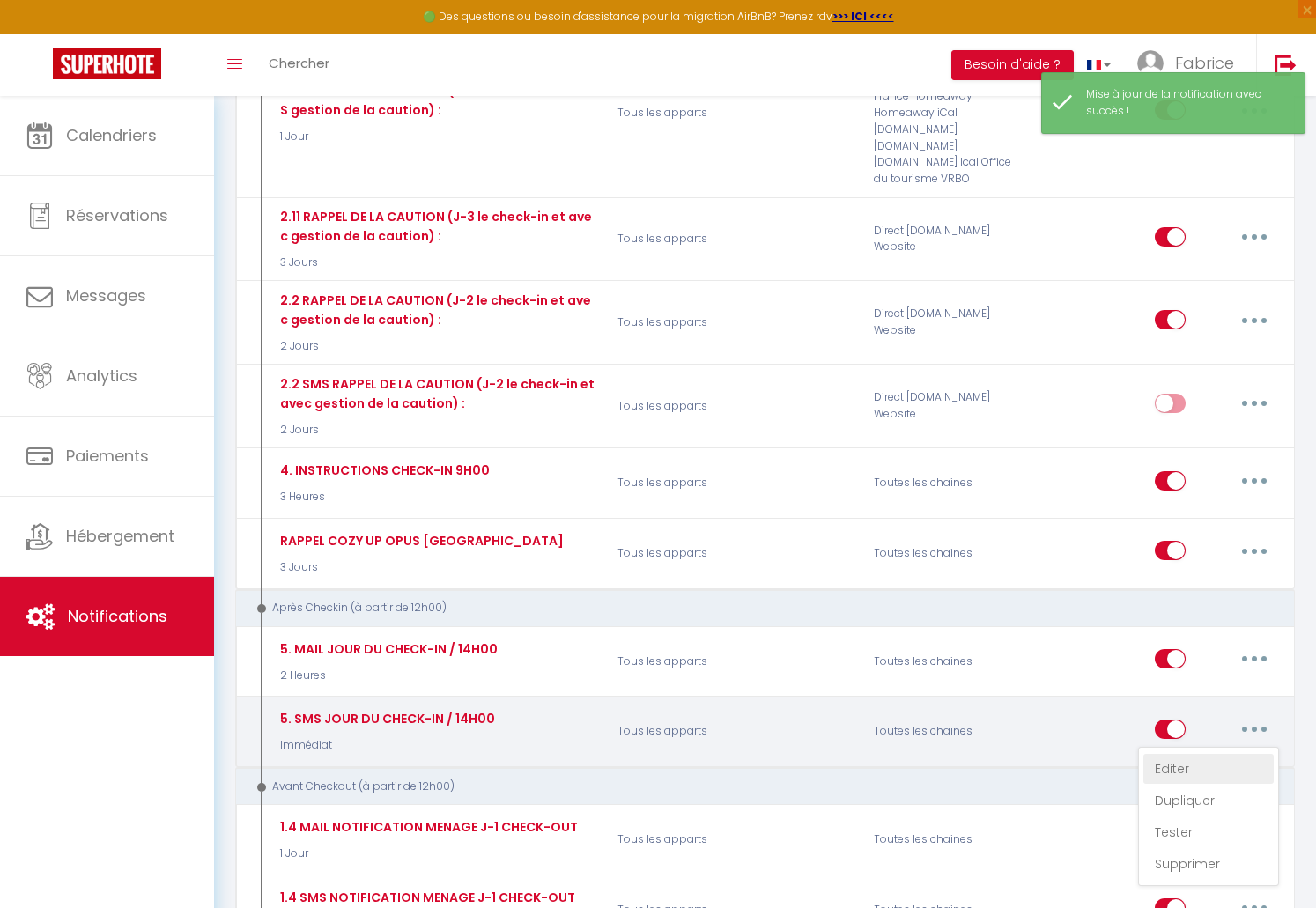
select select "Immédiat"
select select
checkbox input "true"
checkbox input "false"
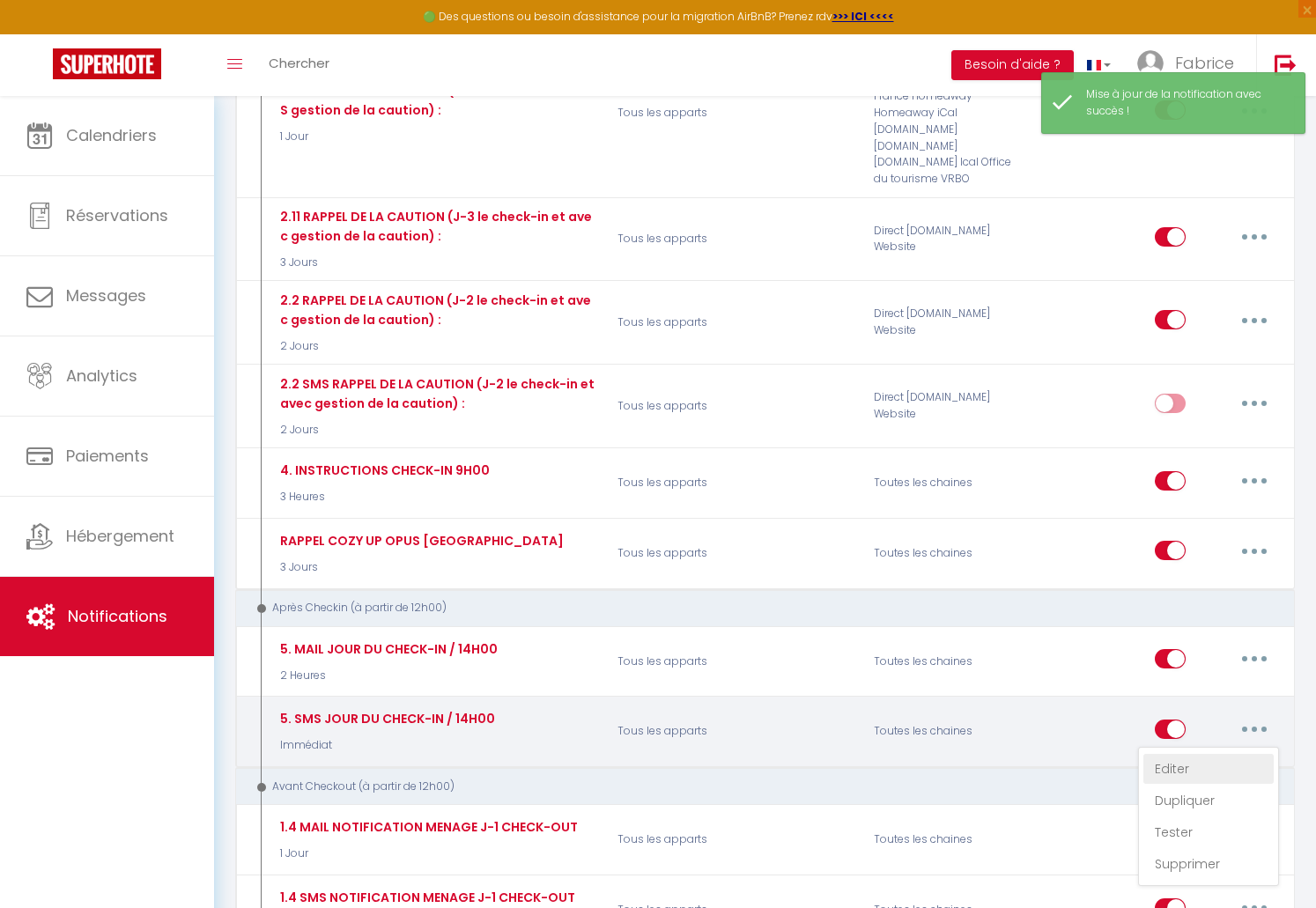
radio input "true"
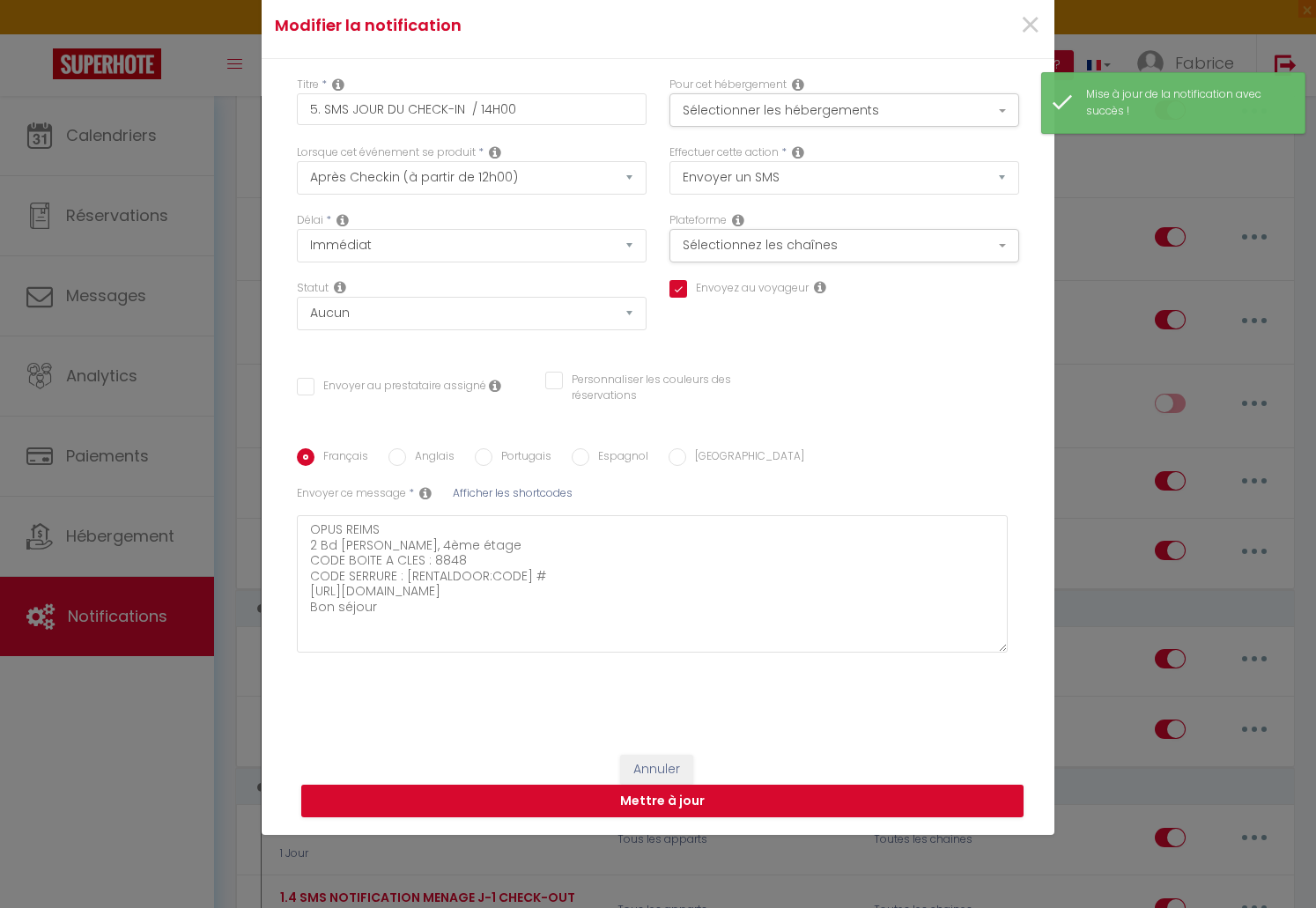
scroll to position [79, 0]
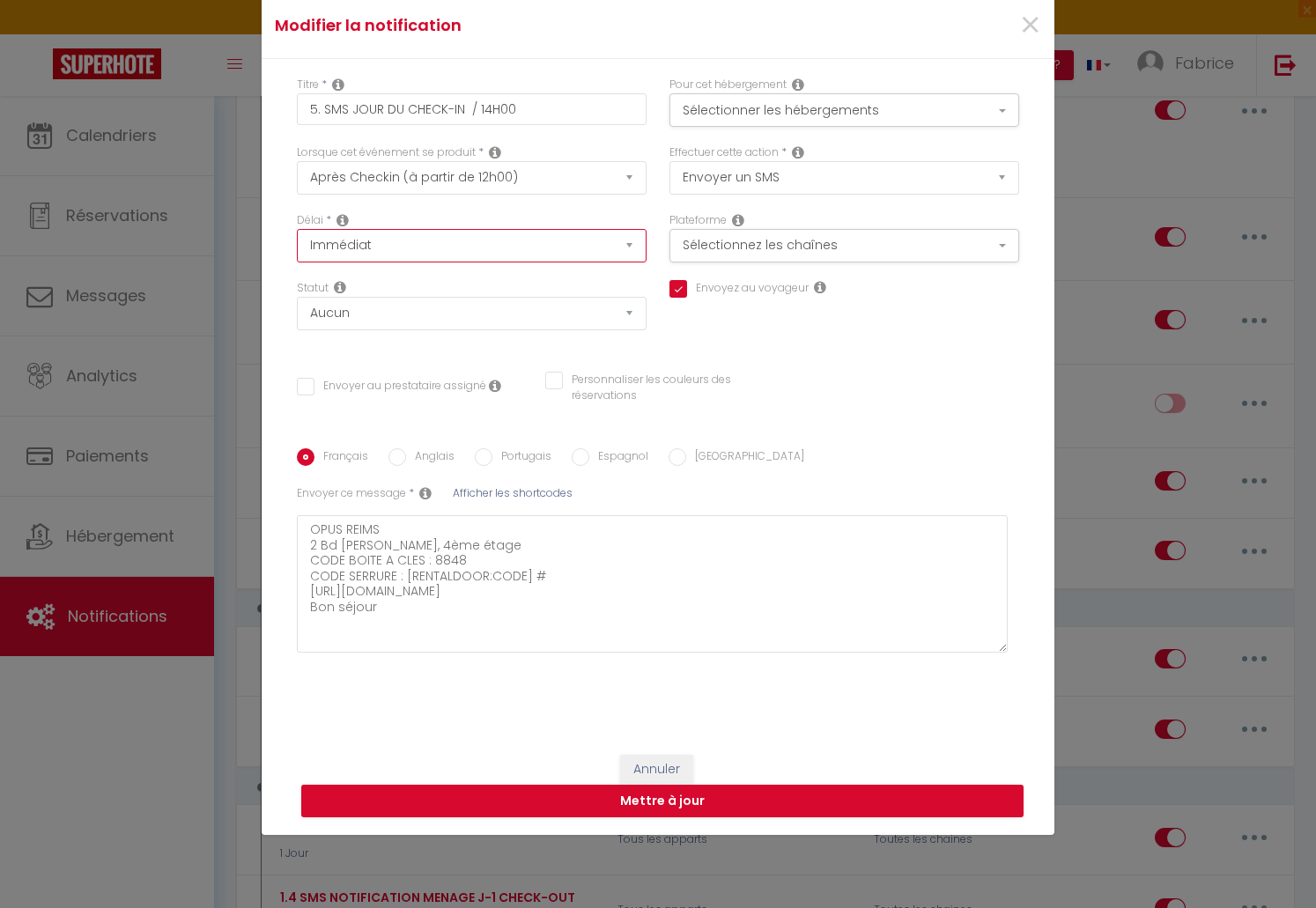
click at [297, 229] on select "Immédiat + 10 Minutes + 1 Heure + 2 Heures + 3 Heures + 4 Heures + 5 Heures + 6…" at bounding box center [472, 245] width 350 height 33
select select "2 Heures"
click option "+ 2 Heures" at bounding box center [0, 0] width 0 height 0
checkbox input "true"
checkbox input "false"
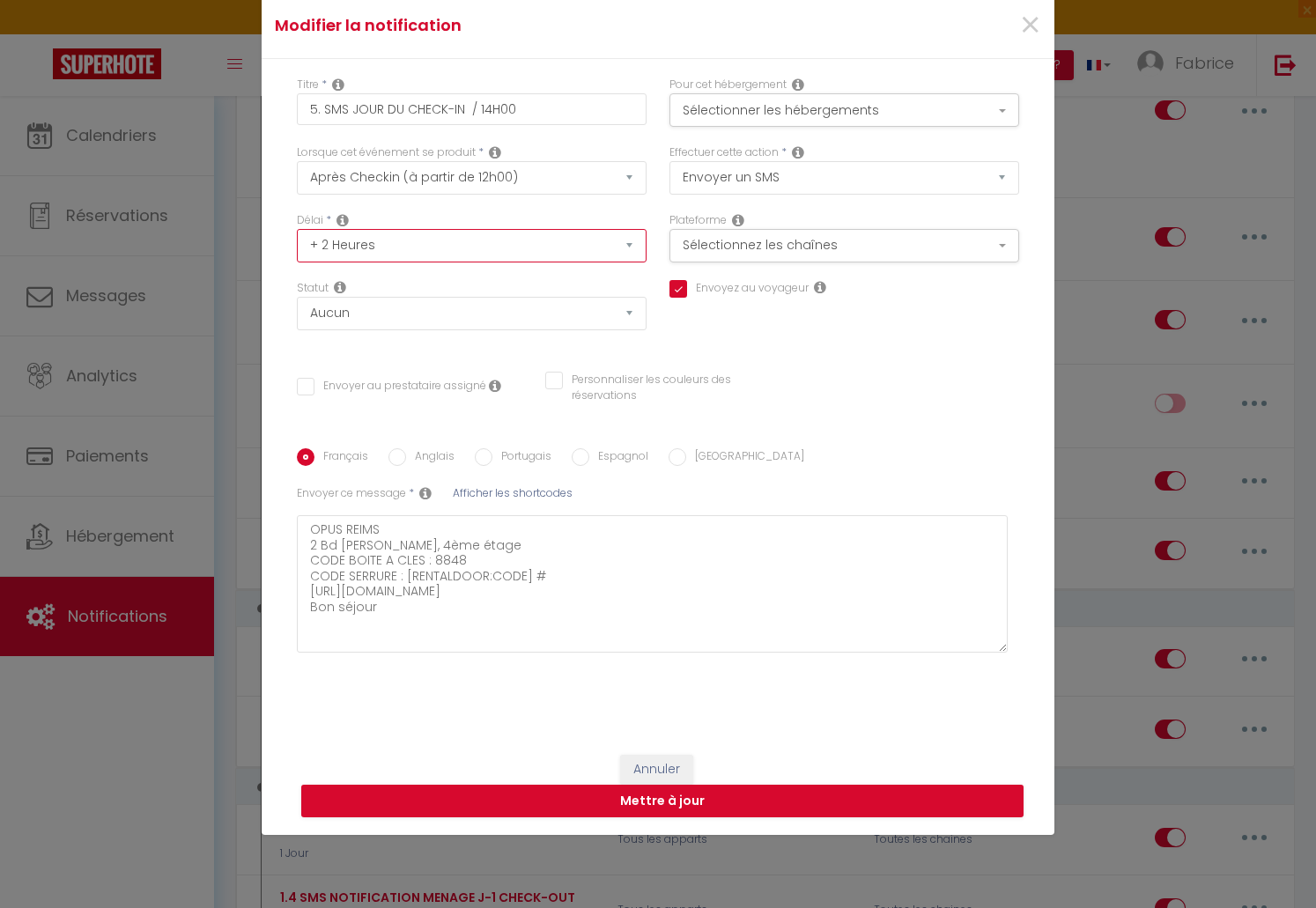
checkbox input "false"
click option "Après Checkin (à partir de 12h00)" at bounding box center [0, 0] width 0 height 0
click at [995, 106] on button "Sélectionner les hébergements" at bounding box center [844, 109] width 350 height 33
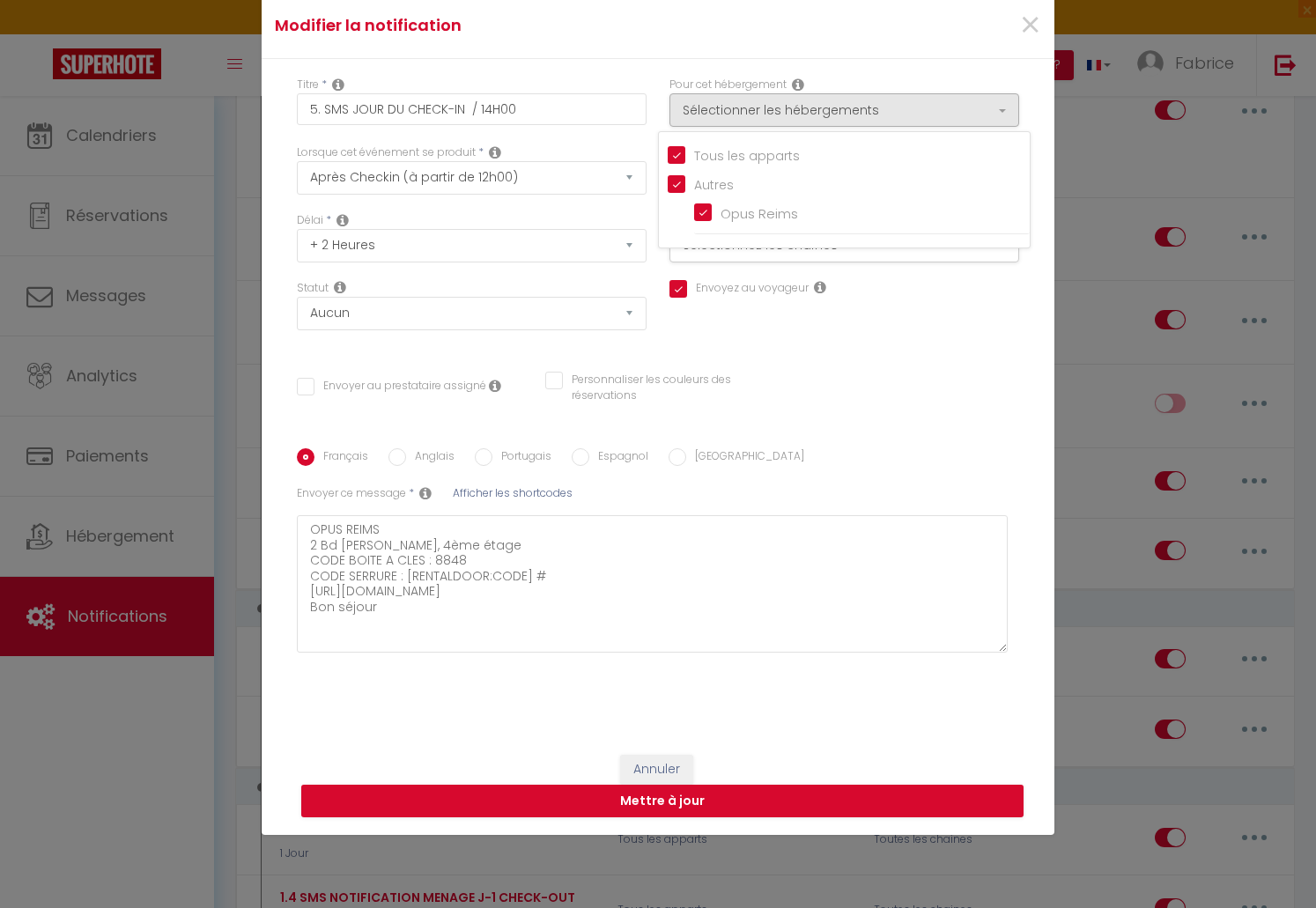
click at [976, 367] on div "Titre * 5. SMS JOUR DU CHECK-IN / 14H00 Pour cet hébergement Sélectionner les h…" at bounding box center [658, 398] width 793 height 678
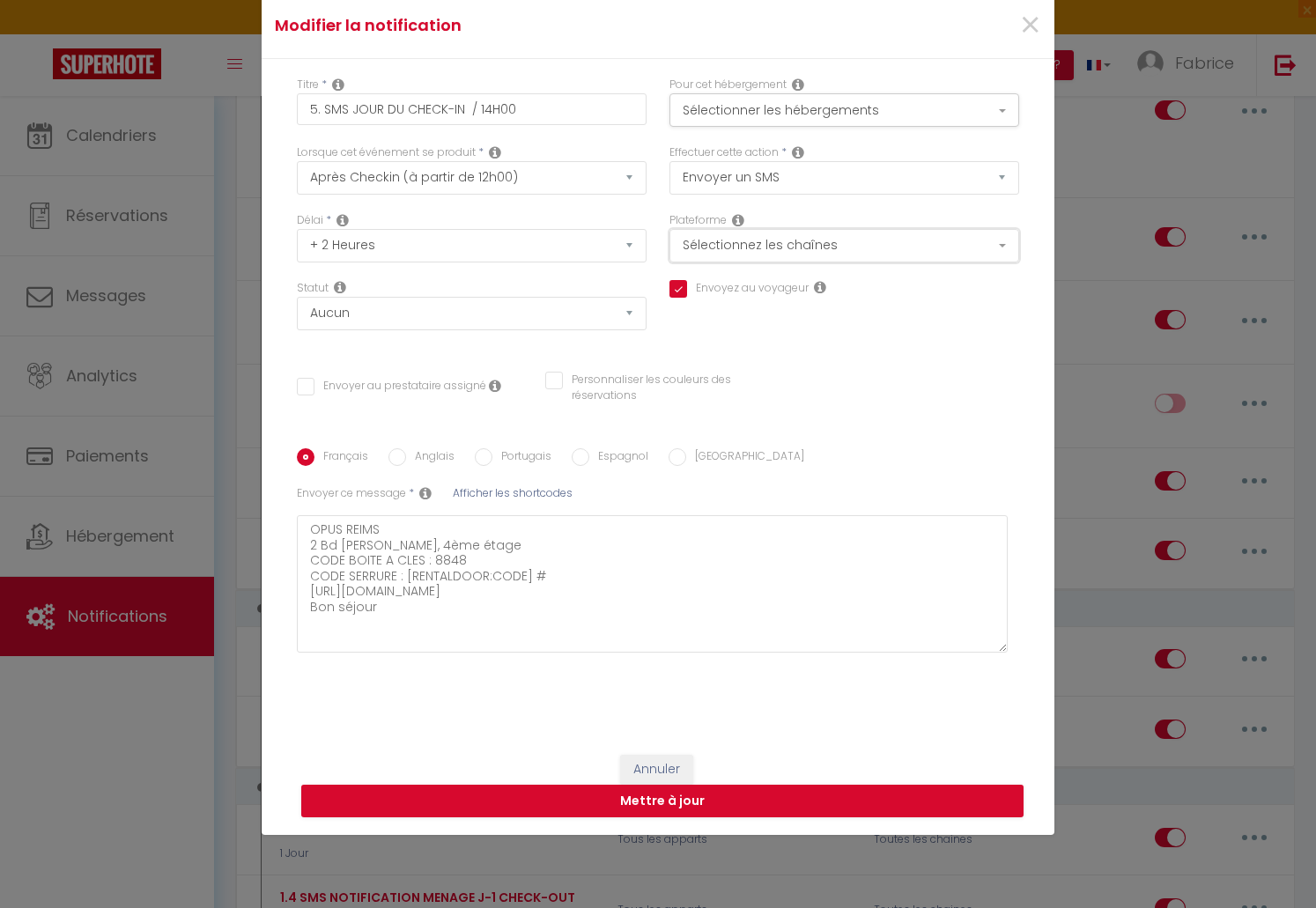
click at [1001, 242] on button "Sélectionnez les chaînes" at bounding box center [844, 245] width 350 height 33
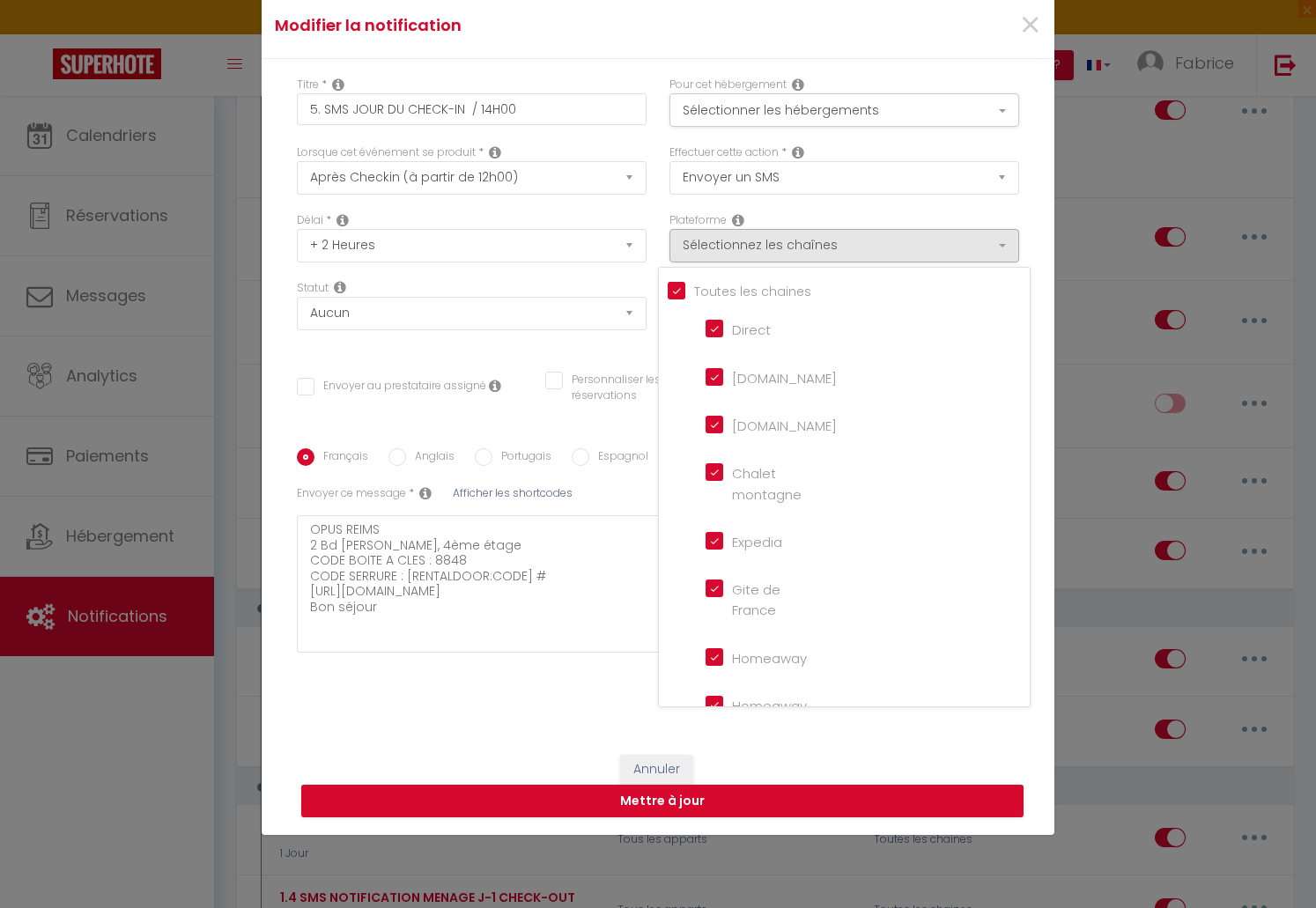
click at [1036, 226] on div "Titre * 5. SMS JOUR DU CHECK-IN / 14H00 Pour cet hébergement Sélectionner les h…" at bounding box center [658, 398] width 793 height 678
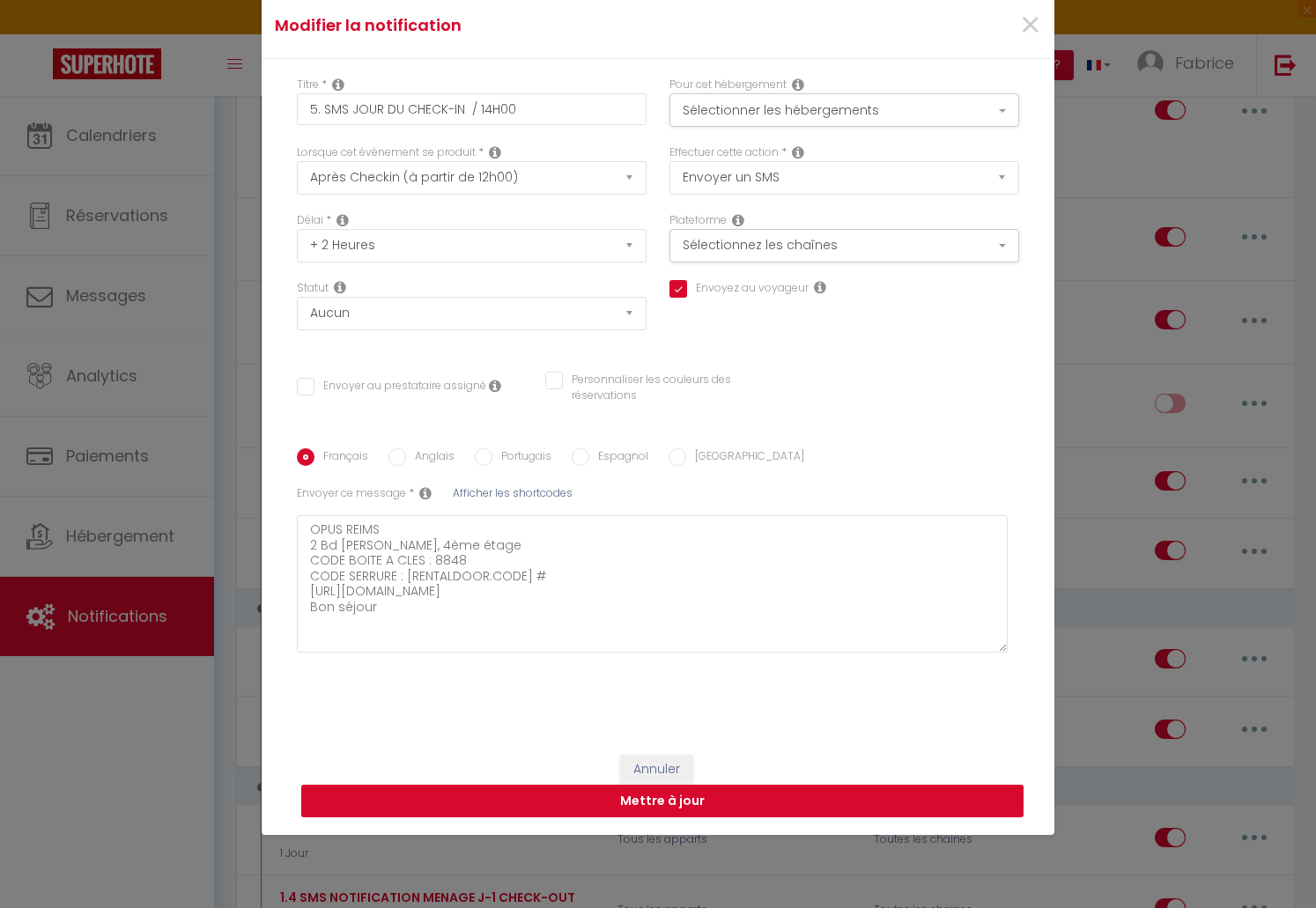
click at [678, 804] on button "Mettre à jour" at bounding box center [662, 801] width 722 height 33
checkbox input "true"
checkbox input "false"
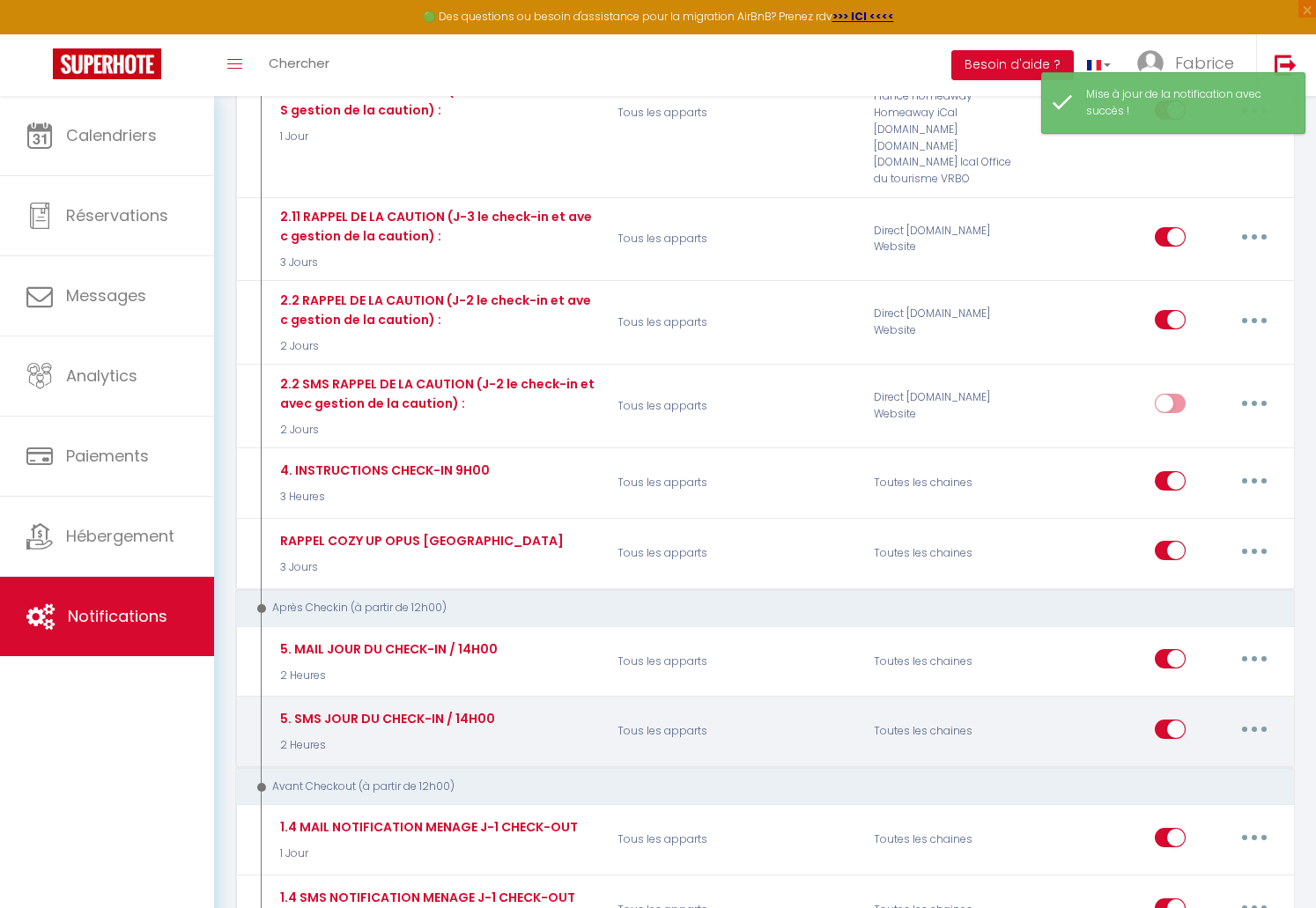
click at [1255, 726] on icon "button" at bounding box center [1253, 728] width 5 height 5
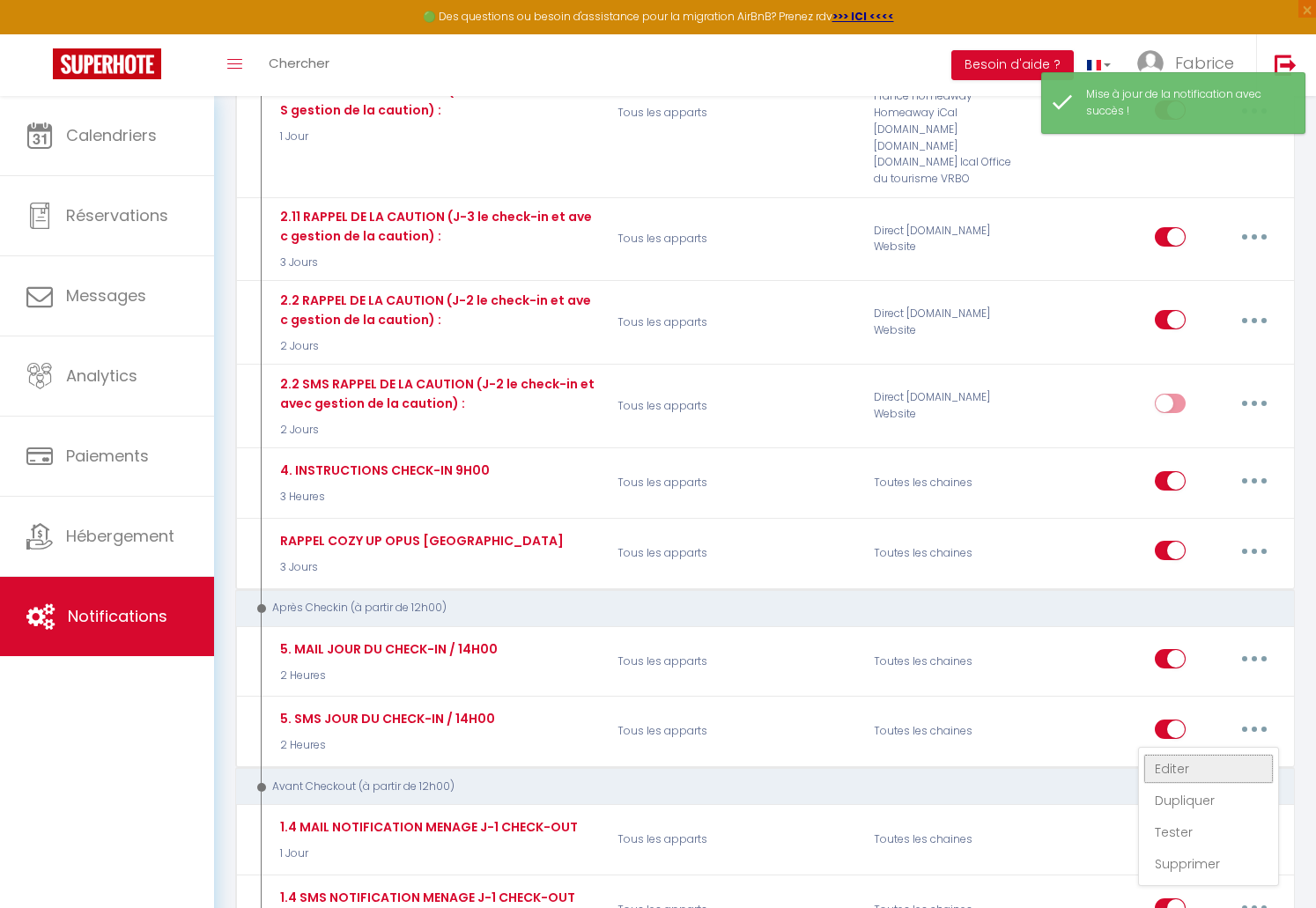
click at [1176, 754] on link "Editer" at bounding box center [1208, 769] width 130 height 30
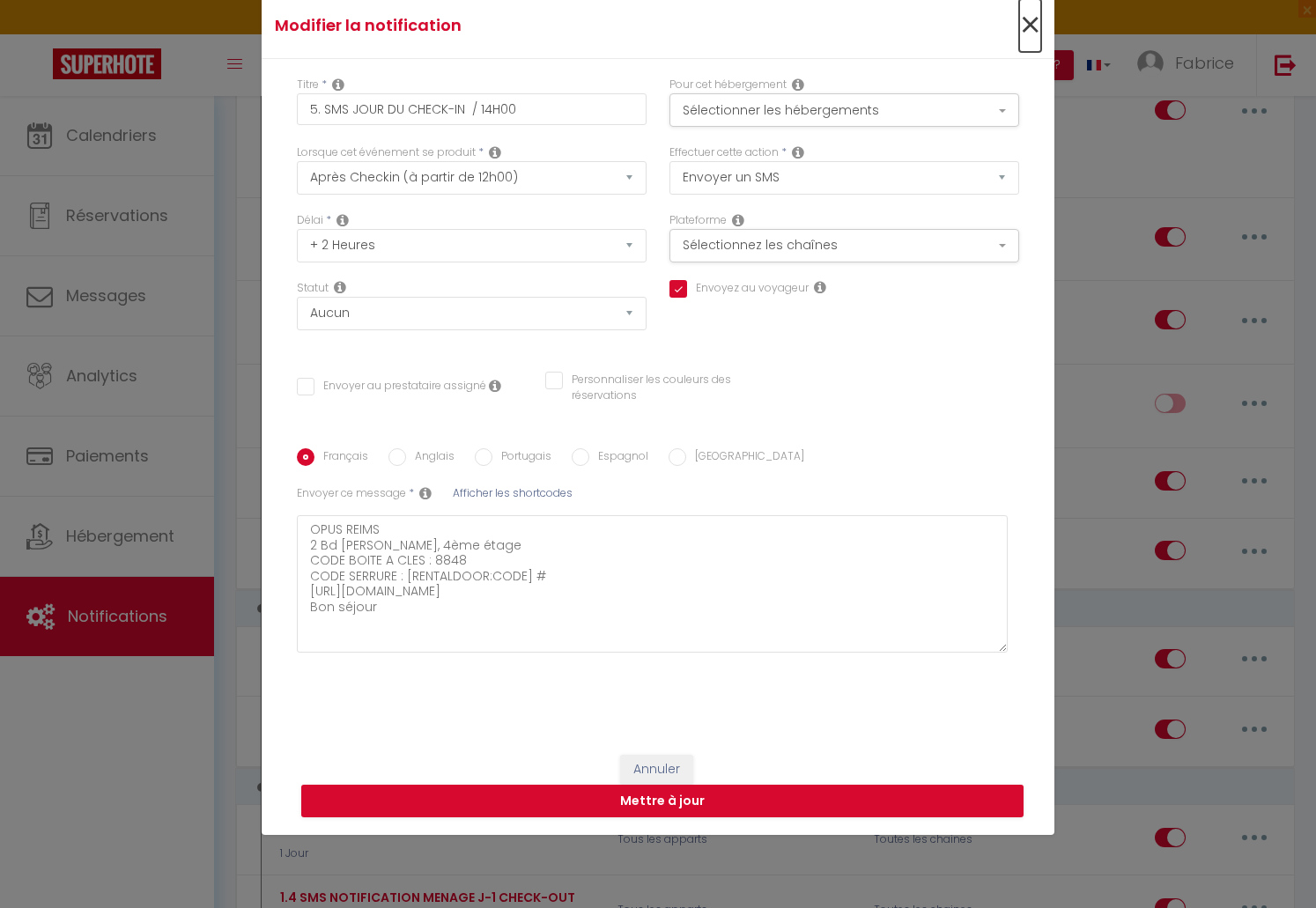
click at [1025, 25] on span "×" at bounding box center [1030, 25] width 22 height 53
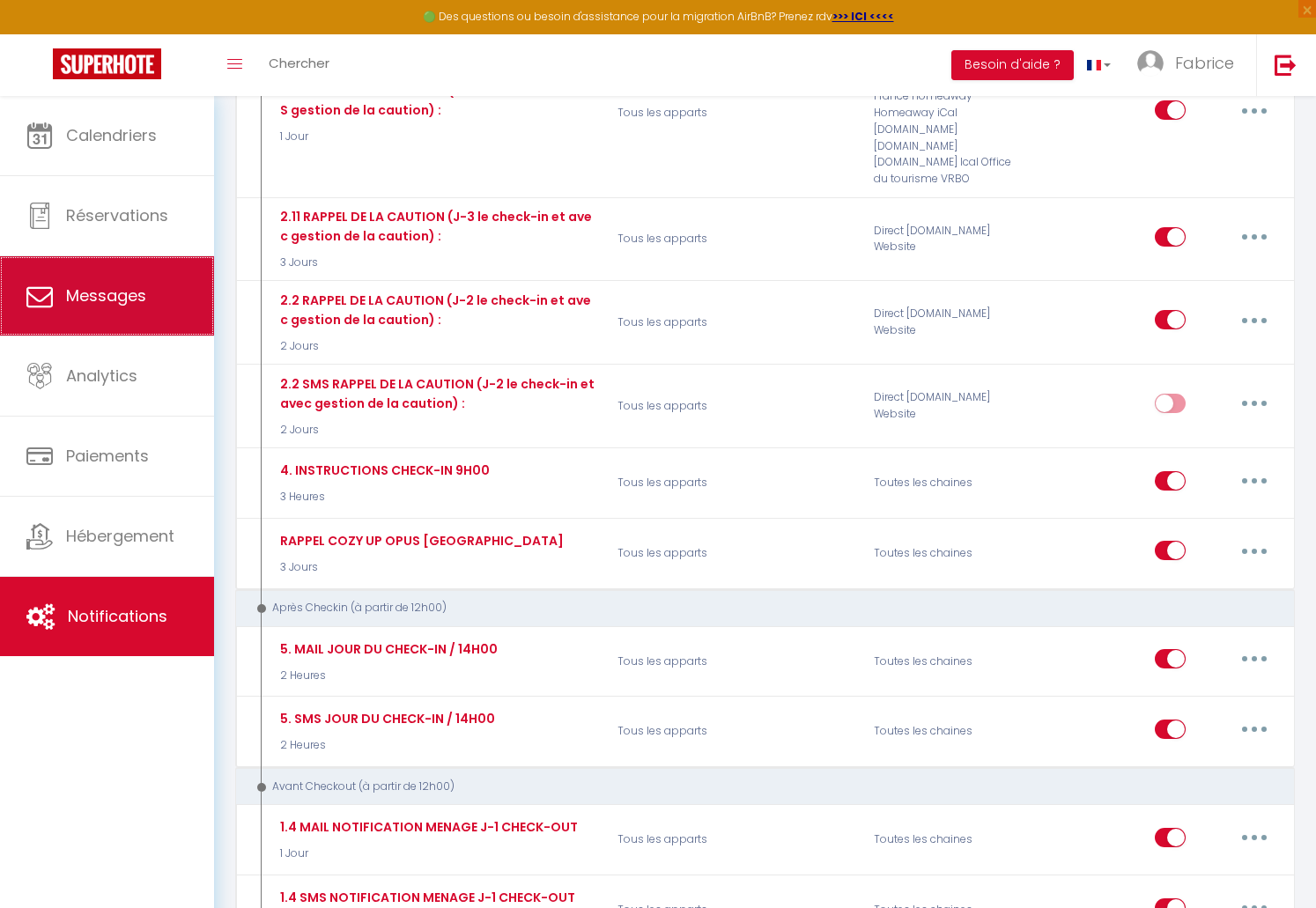
click at [101, 278] on link "Messages" at bounding box center [107, 295] width 214 height 79
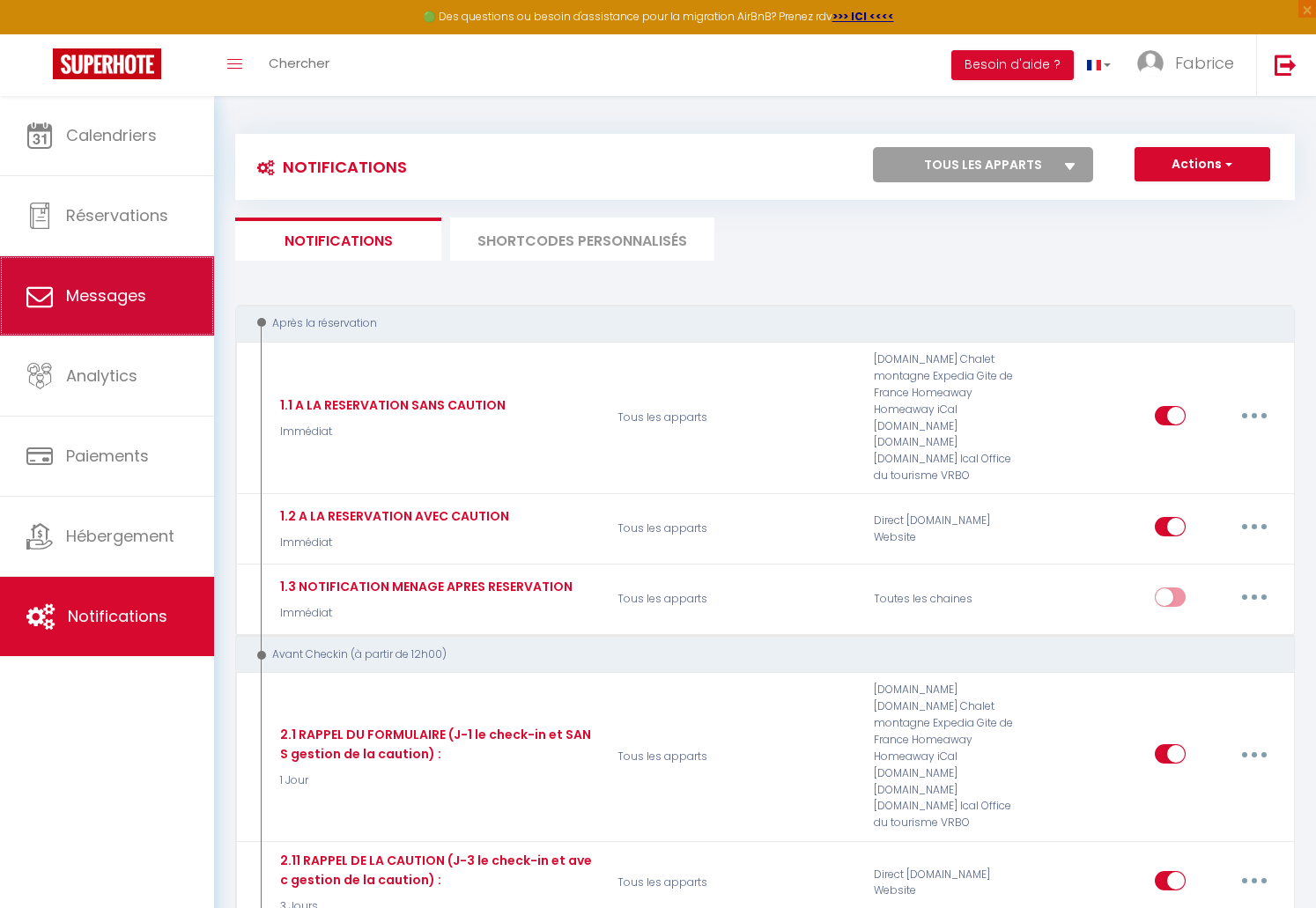
select select "message"
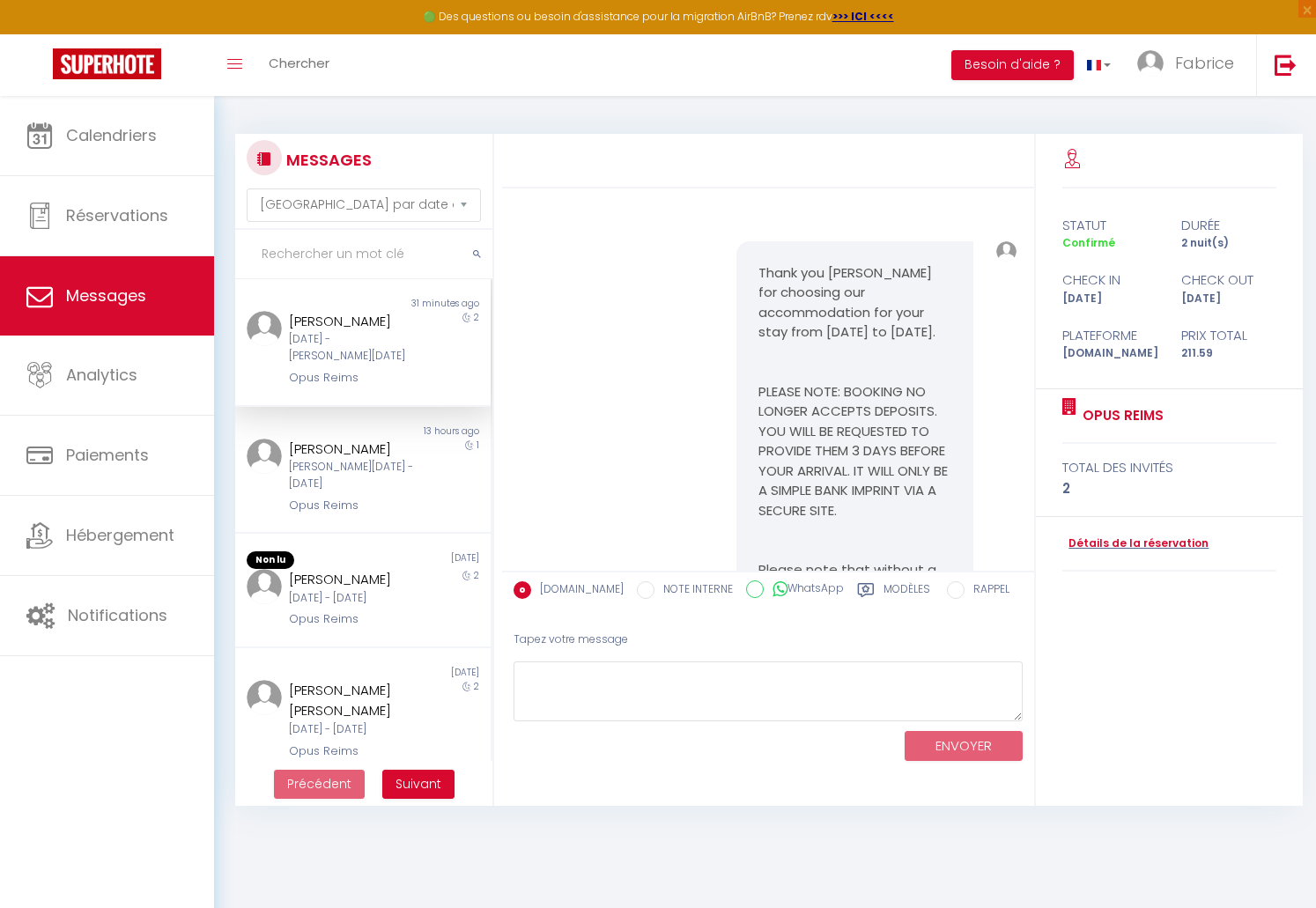
scroll to position [7366, 0]
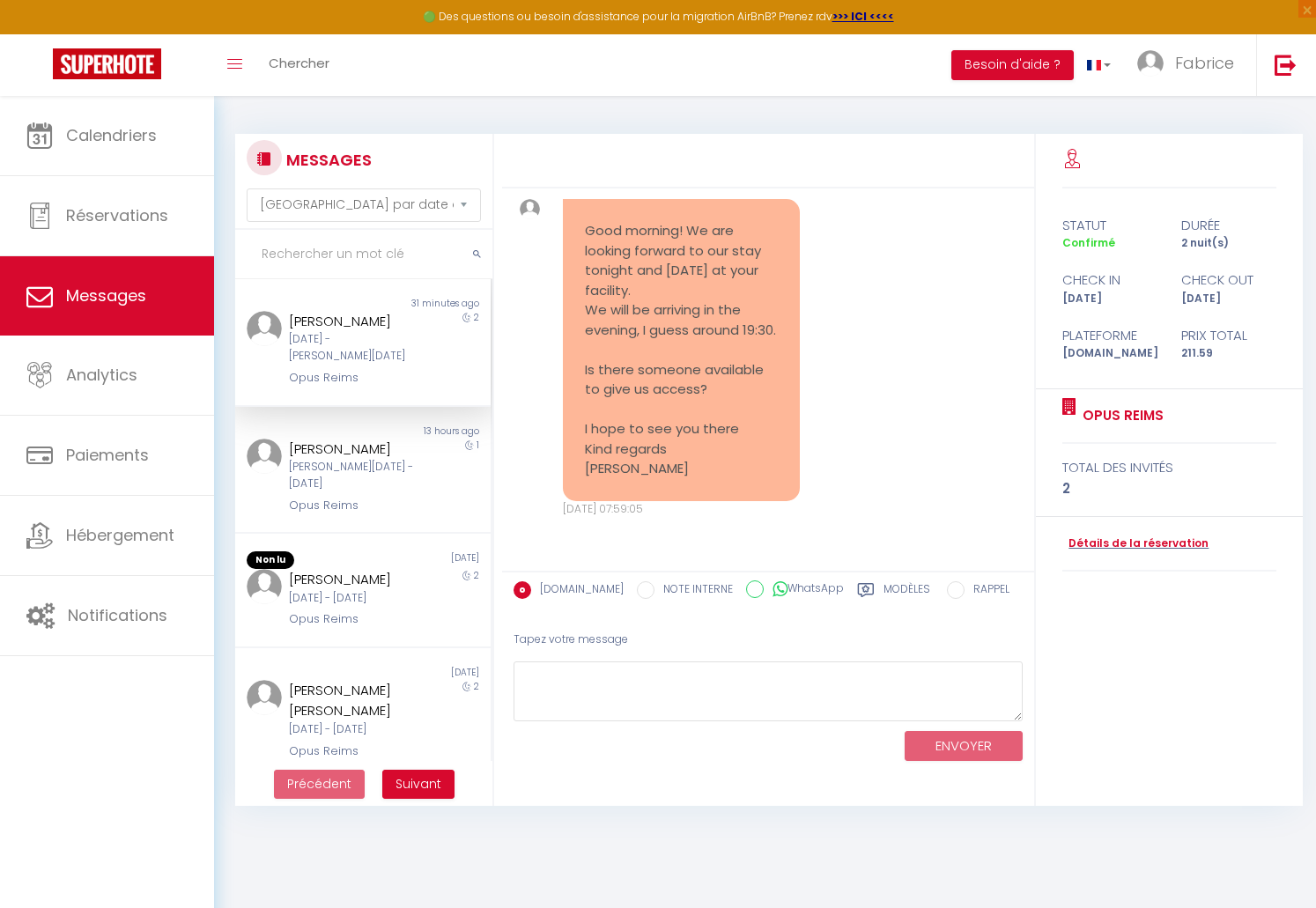
click at [467, 368] on div "2" at bounding box center [459, 349] width 64 height 77
click at [660, 696] on textarea at bounding box center [767, 691] width 509 height 61
type textarea "Q"
type textarea "U"
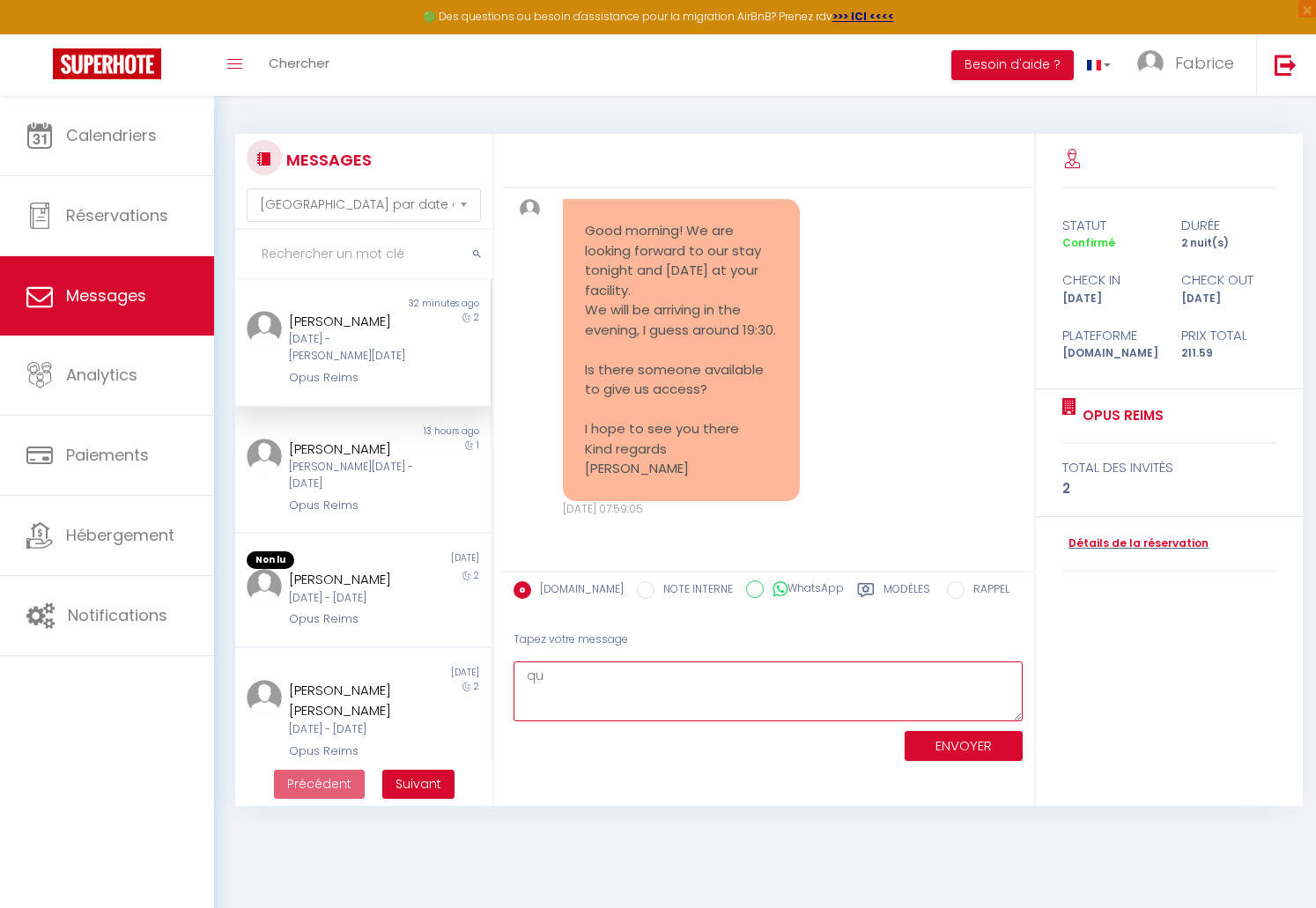
type textarea "q"
click at [675, 693] on textarea "Après notre conversation téléphonique voici quelques informations supplémentair…" at bounding box center [767, 691] width 509 height 61
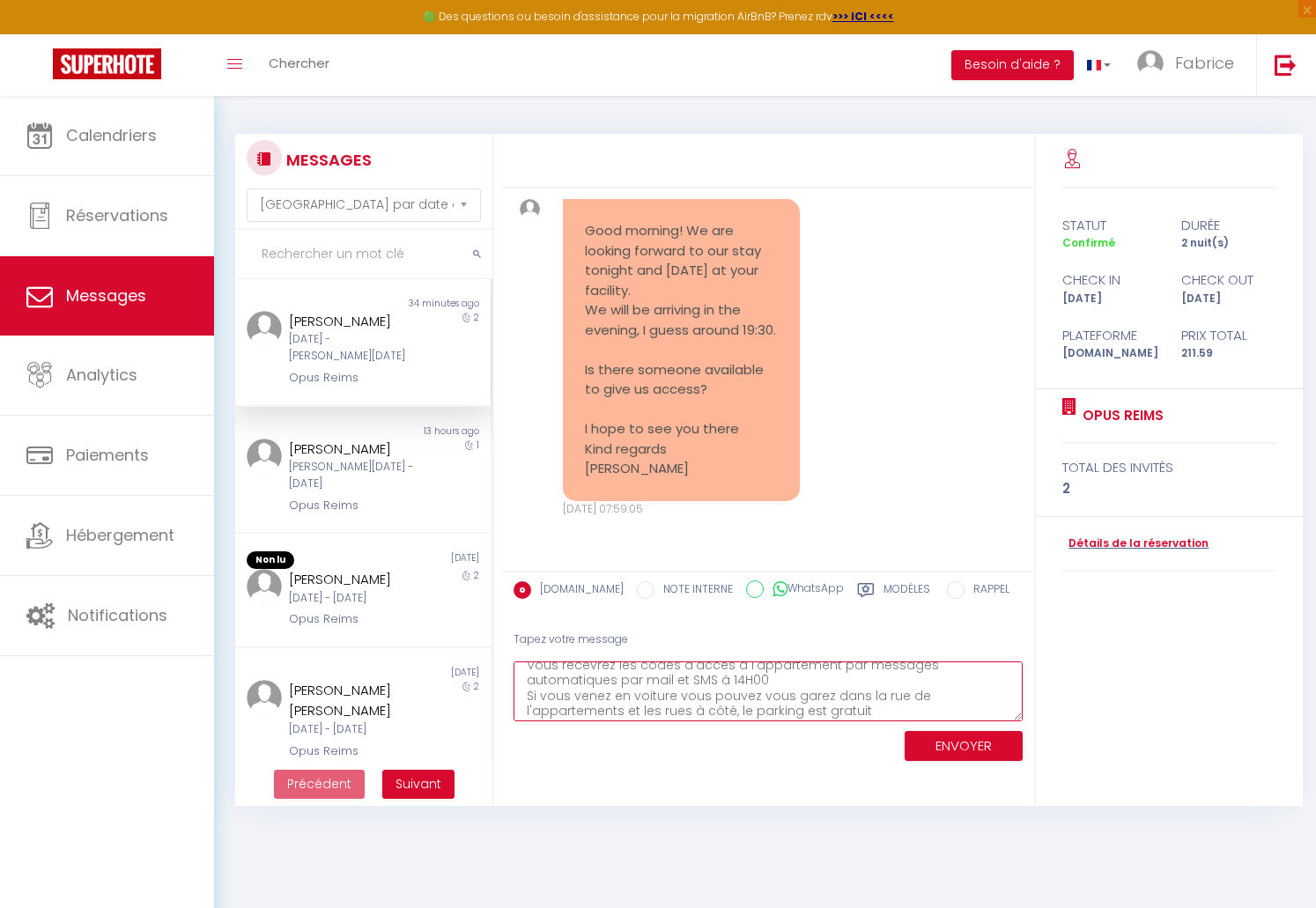
scroll to position [62, 0]
click at [874, 698] on textarea "Après notre conversation téléphonique voici quelques informations supplémentair…" at bounding box center [767, 691] width 509 height 61
click at [872, 706] on textarea "Après notre conversation téléphonique voici quelques informations supplémentair…" at bounding box center [767, 691] width 509 height 61
click at [1019, 715] on textarea "Après notre conversation téléphonique voici quelques informations supplémentair…" at bounding box center [767, 691] width 509 height 61
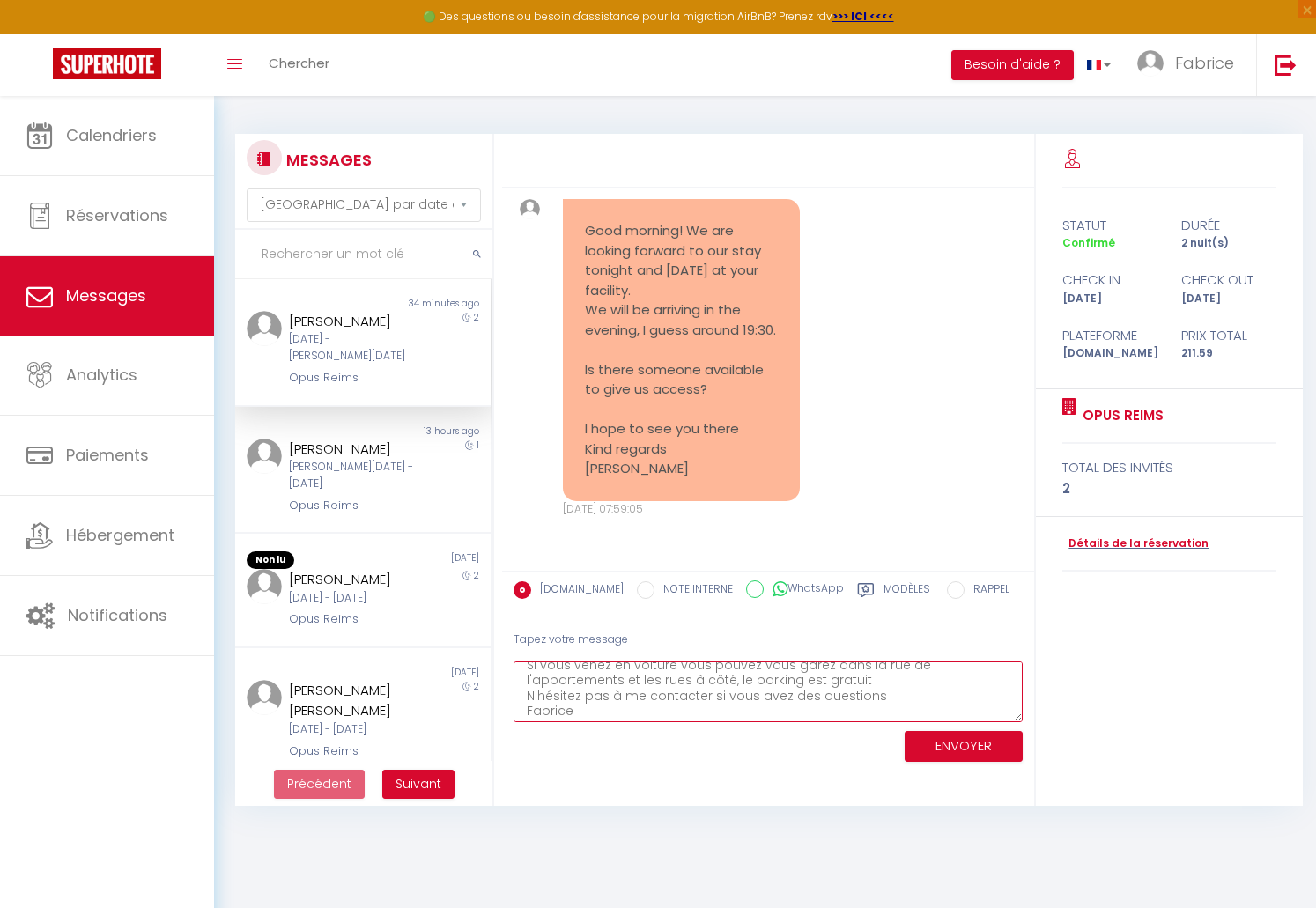
click at [1020, 719] on textarea "Après notre conversation téléphonique voici quelques informations supplémentair…" at bounding box center [767, 691] width 509 height 61
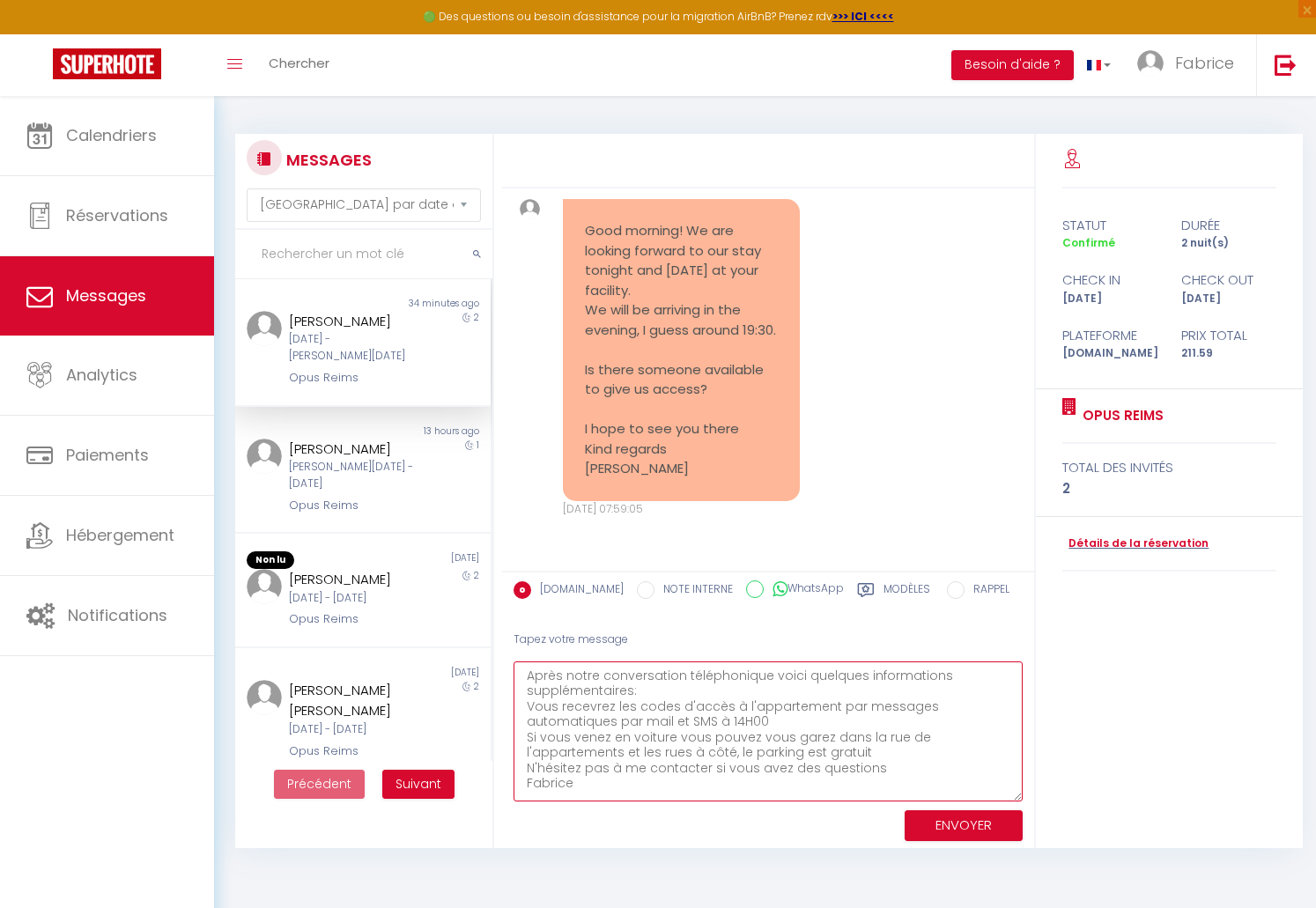
scroll to position [0, 0]
drag, startPoint x: 1021, startPoint y: 730, endPoint x: 1023, endPoint y: 764, distance: 34.4
click at [1022, 797] on textarea "Après notre conversation téléphonique voici quelques informations supplémentair…" at bounding box center [767, 731] width 509 height 140
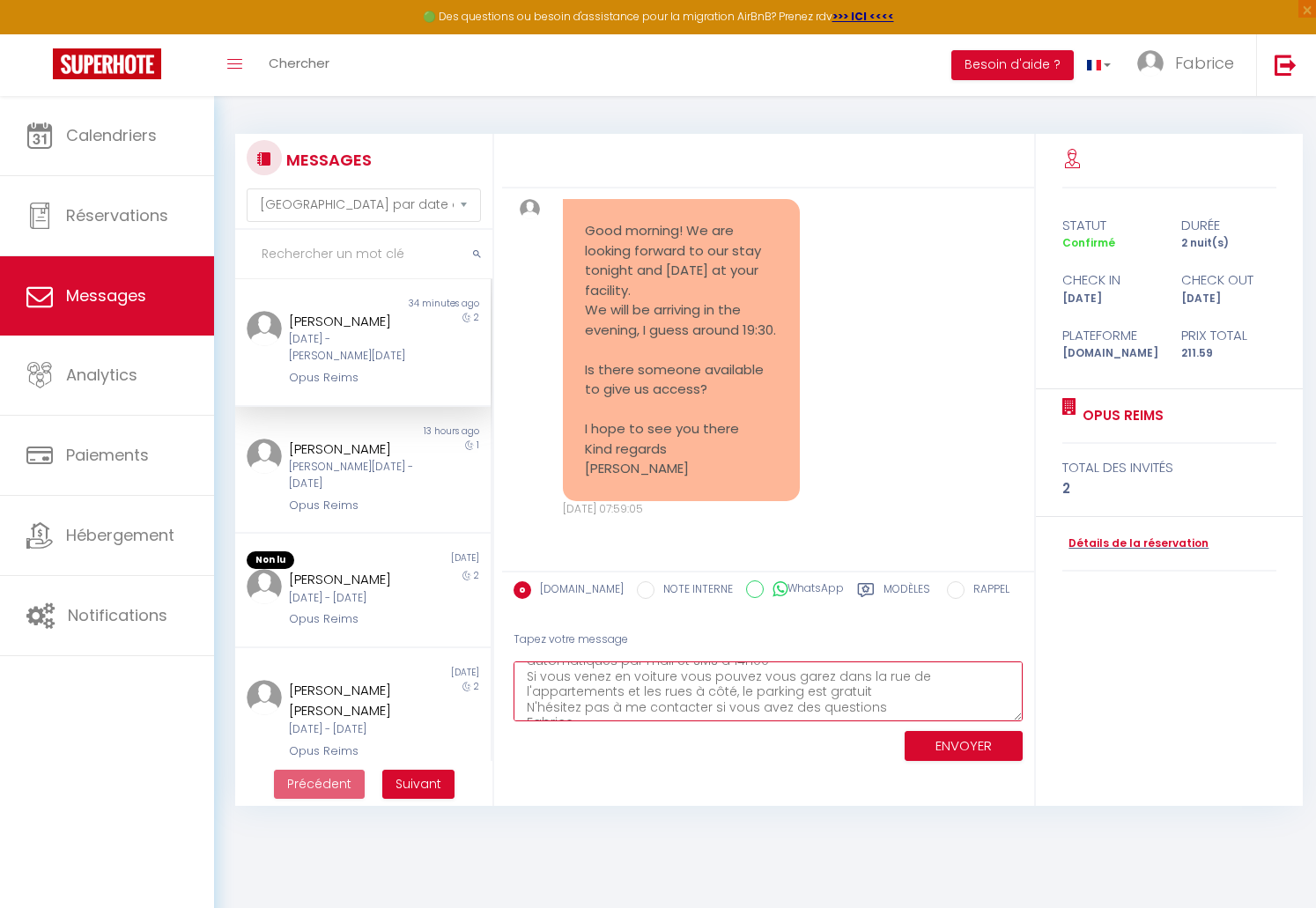
scroll to position [77, 0]
drag, startPoint x: 533, startPoint y: 675, endPoint x: 734, endPoint y: 691, distance: 202.3
click at [842, 722] on textarea "Après notre conversation téléphonique voici quelques informations supplémentair…" at bounding box center [767, 691] width 509 height 61
type textarea "Après notre conversation téléphonique voici quelques informations supplémentair…"
click at [0, 827] on div at bounding box center [0, 827] width 0 height 0
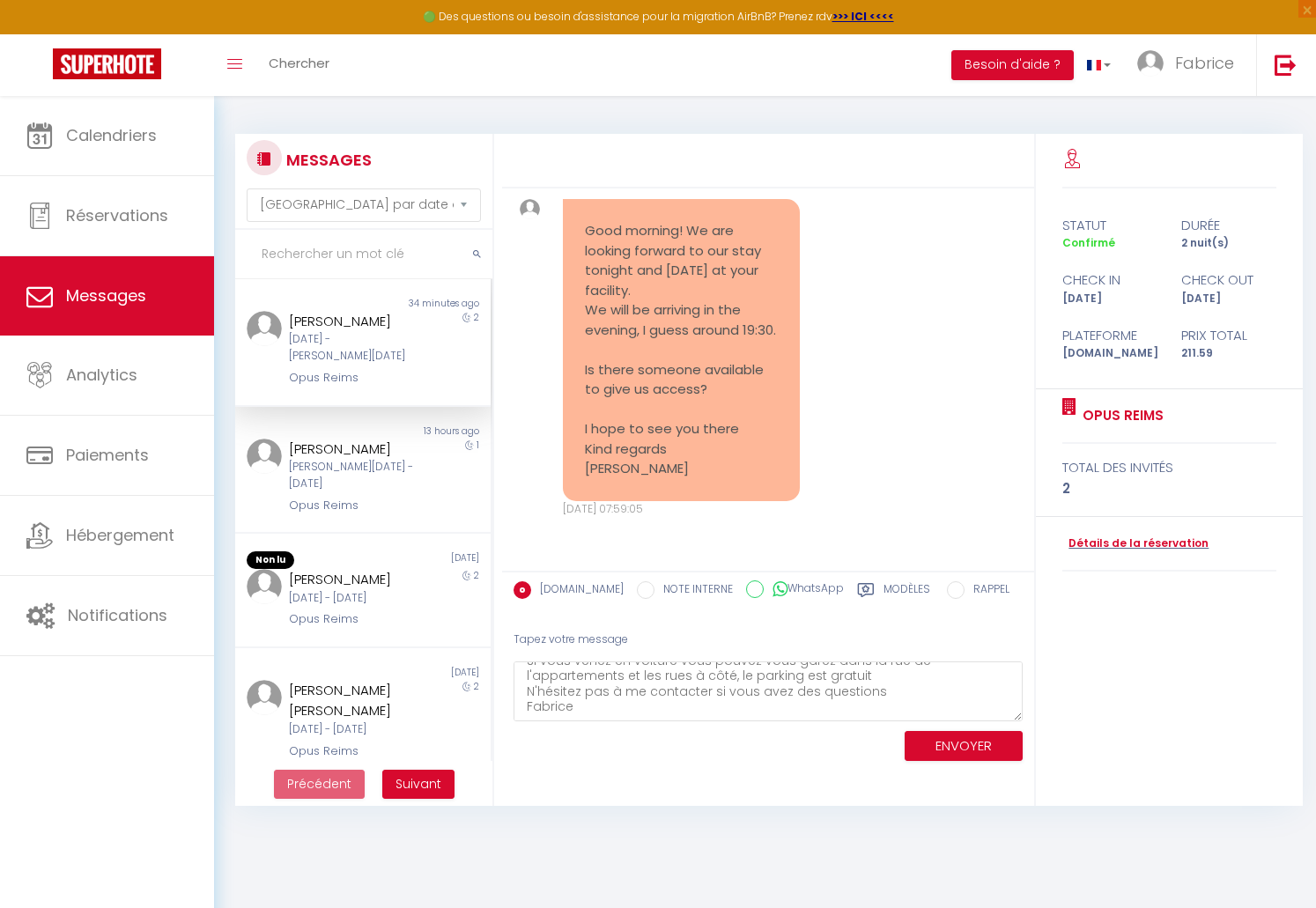
click at [0, 827] on div at bounding box center [0, 827] width 0 height 0
click at [988, 713] on textarea "Après notre conversation téléphonique voici quelques informations supplémentair…" at bounding box center [767, 691] width 509 height 61
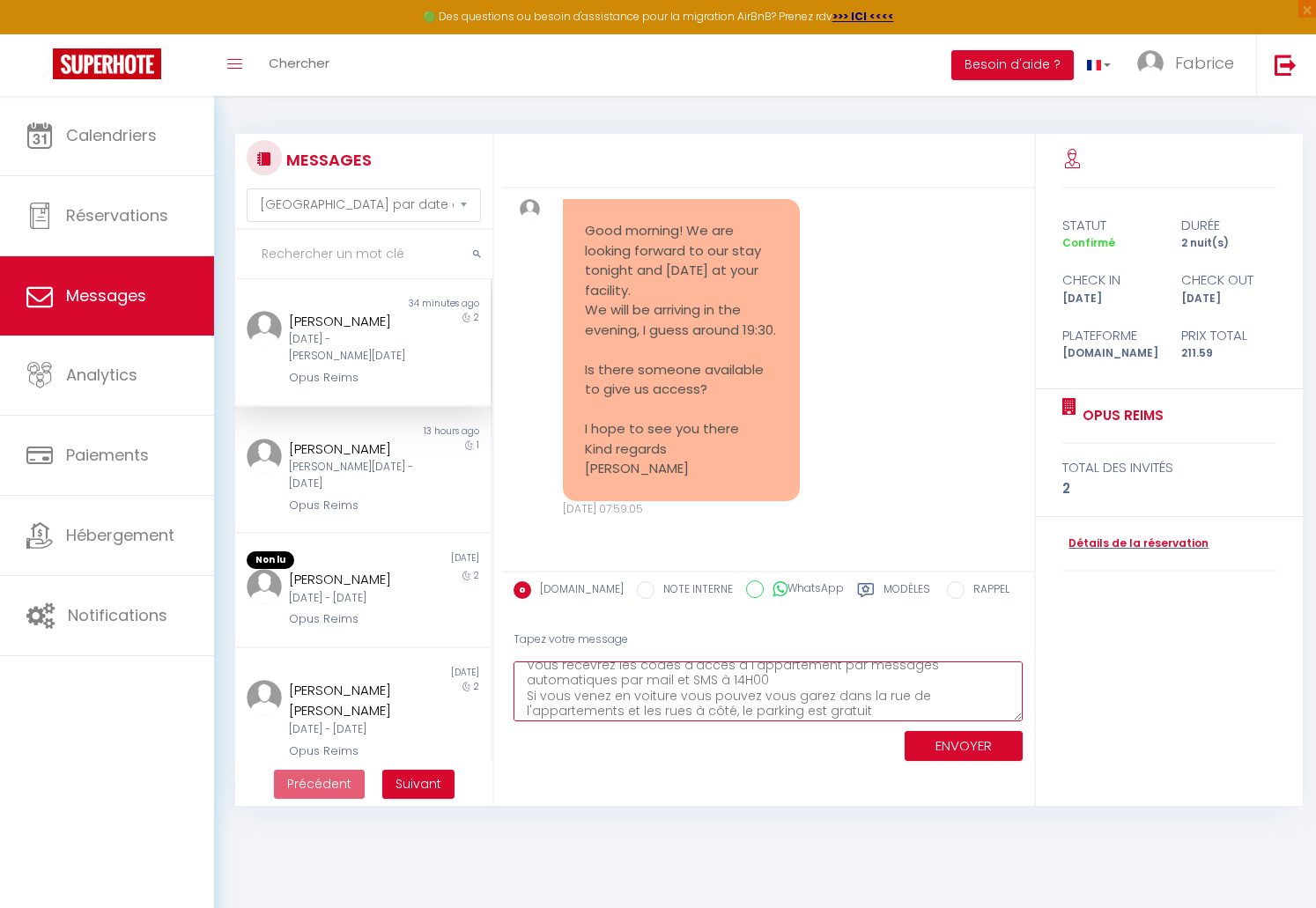
scroll to position [0, 0]
drag, startPoint x: 579, startPoint y: 704, endPoint x: 505, endPoint y: 653, distance: 89.2
click at [513, 661] on textarea "Après notre conversation téléphonique voici quelques informations supplémentair…" at bounding box center [767, 691] width 509 height 61
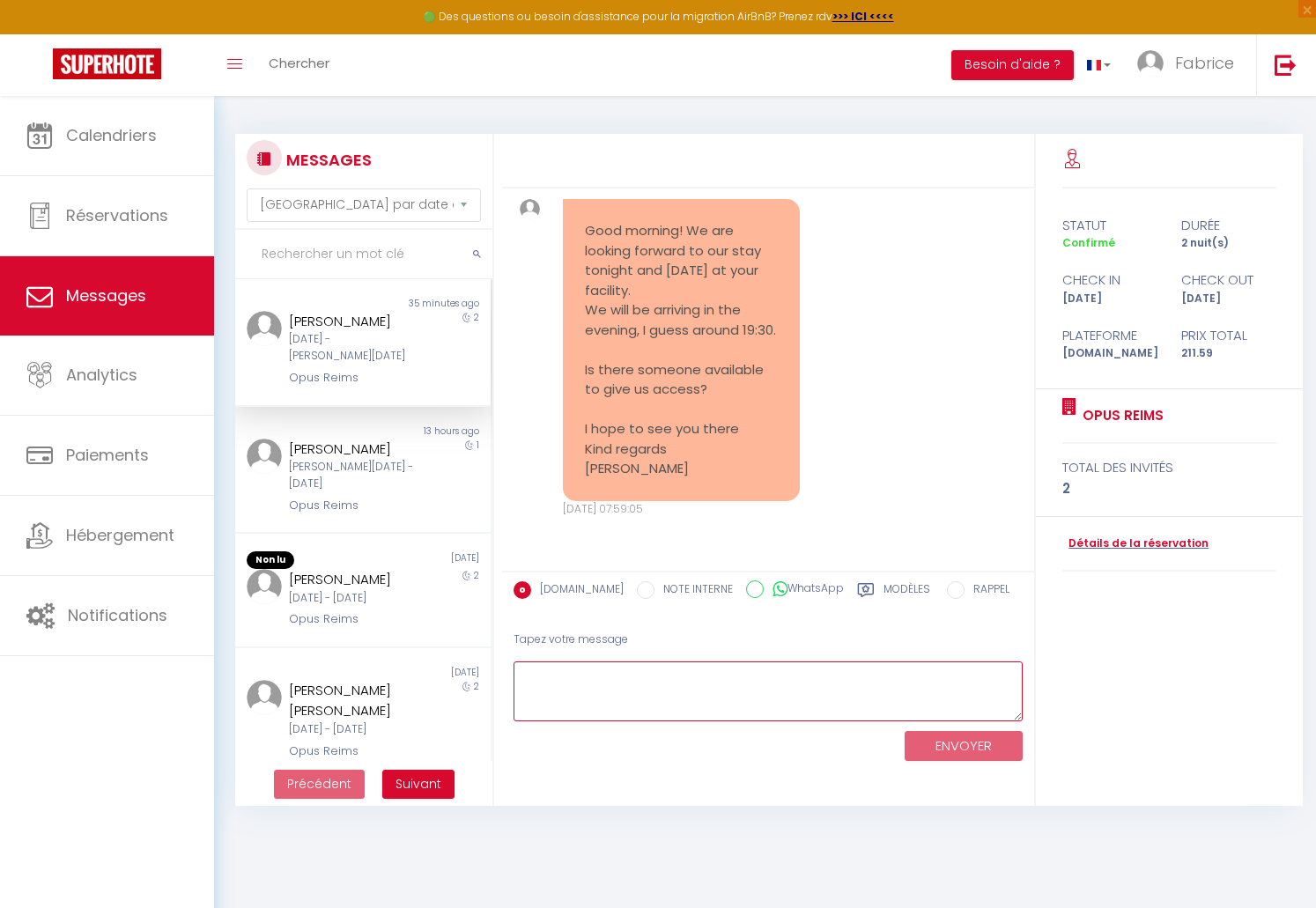
paste textarea "After our phone conversation here is some additional information: You will rece…"
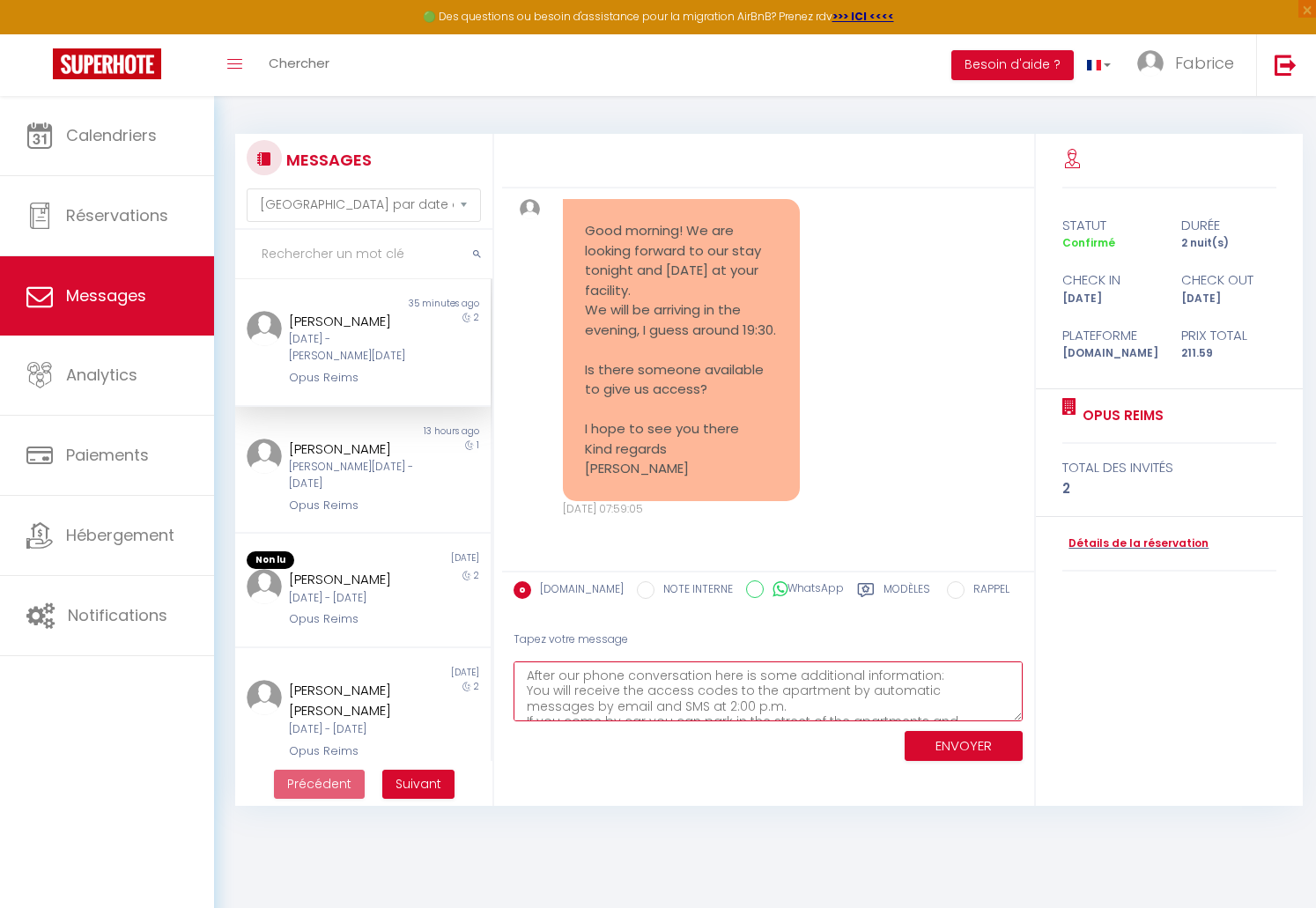
type textarea "After our phone conversation here is some additional information: You will rece…"
click at [947, 741] on button "ENVOYER" at bounding box center [963, 746] width 118 height 31
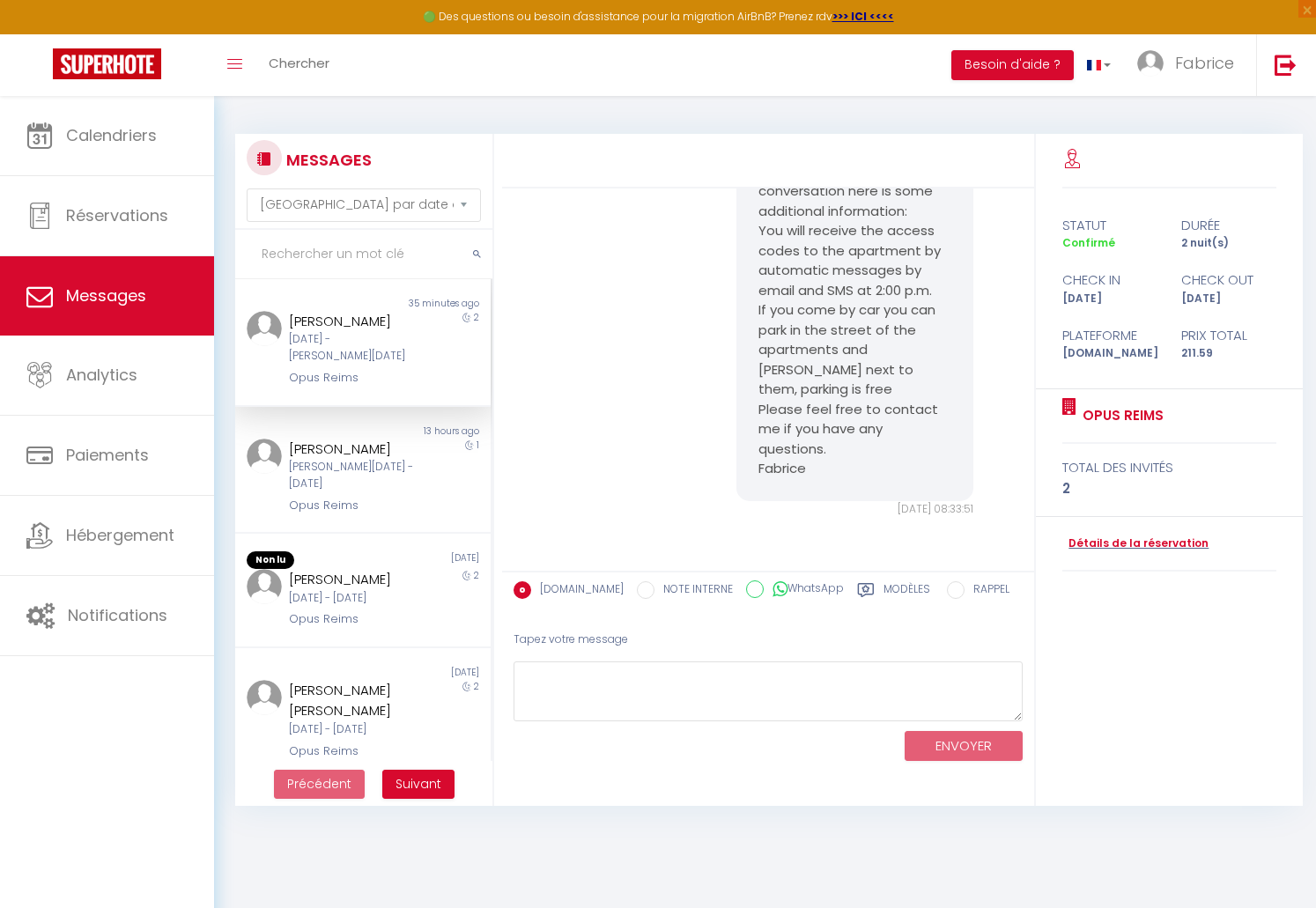
scroll to position [7794, 0]
